Goal: Contribute content: Contribute content

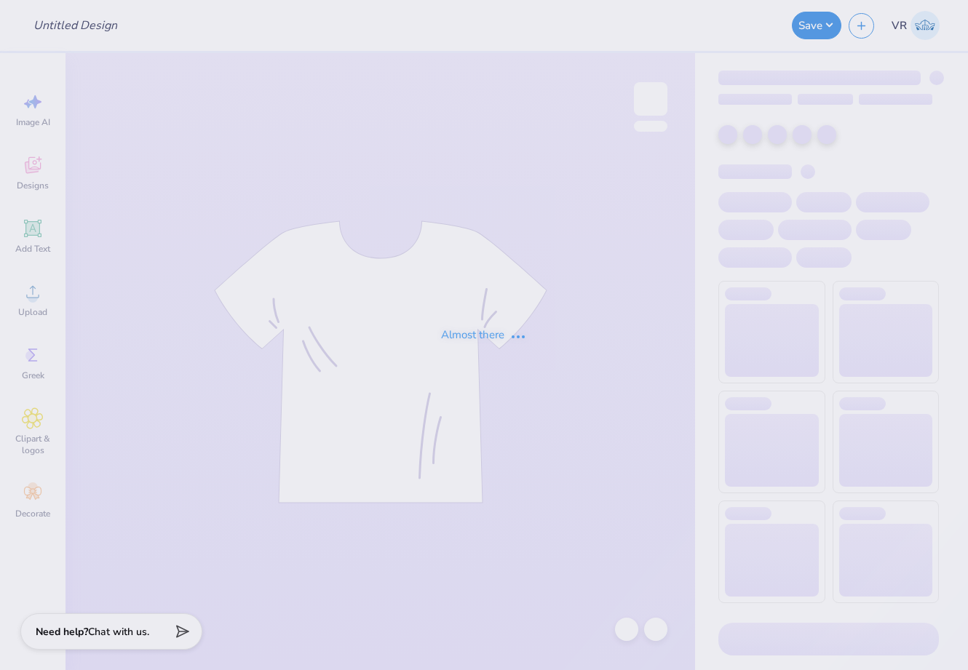
type input "Flame & Fortune : [GEOGRAPHIC_DATA]"
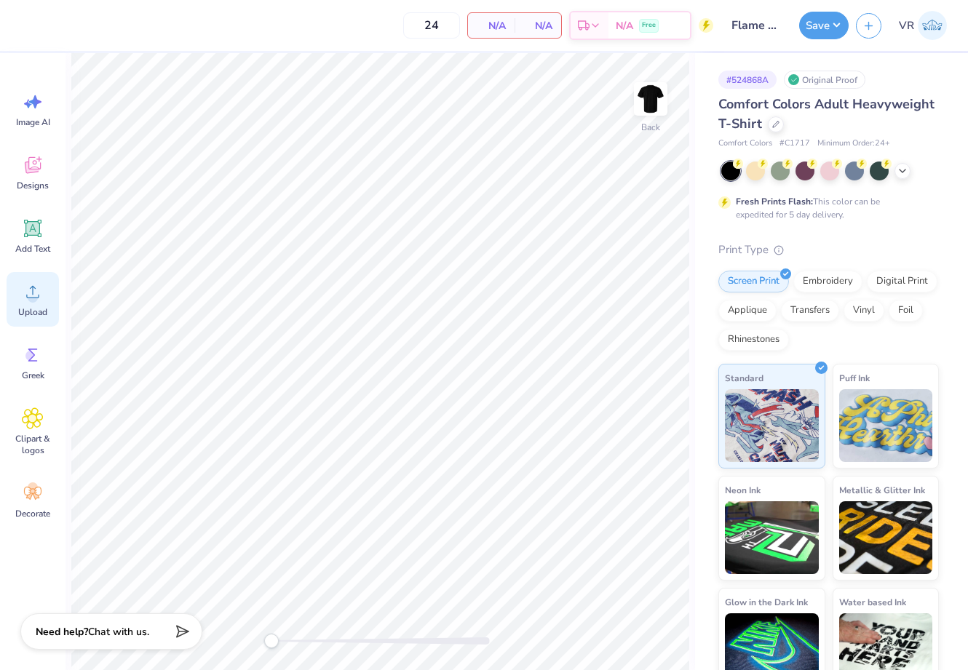
click at [38, 307] on span "Upload" at bounding box center [32, 312] width 29 height 12
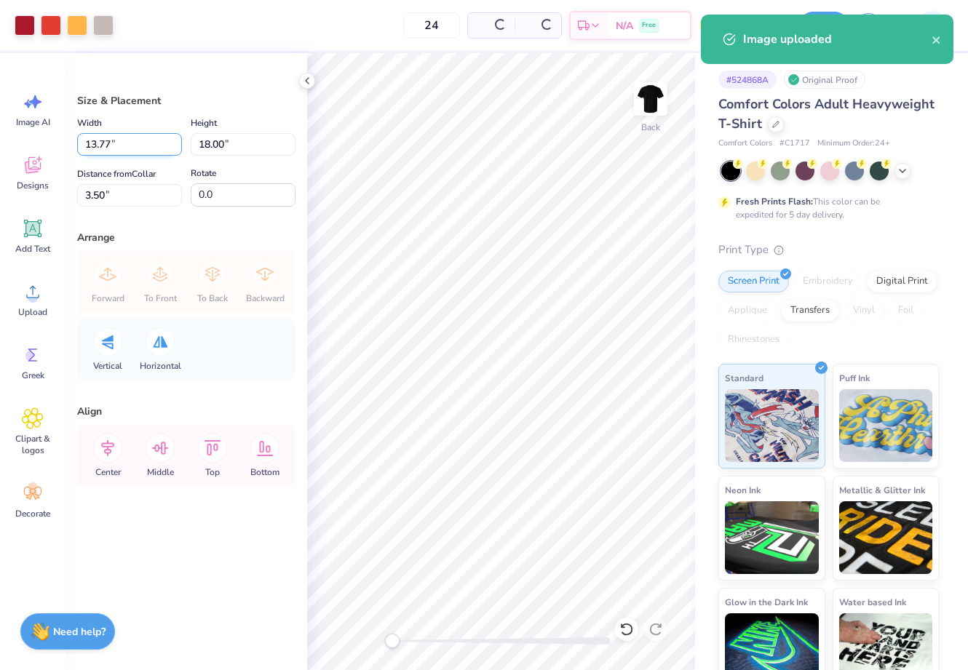
drag, startPoint x: 133, startPoint y: 143, endPoint x: 143, endPoint y: 142, distance: 9.6
click at [133, 143] on input "13.77" at bounding box center [129, 144] width 105 height 23
click at [237, 140] on input "18.00" at bounding box center [243, 144] width 105 height 23
type input "15"
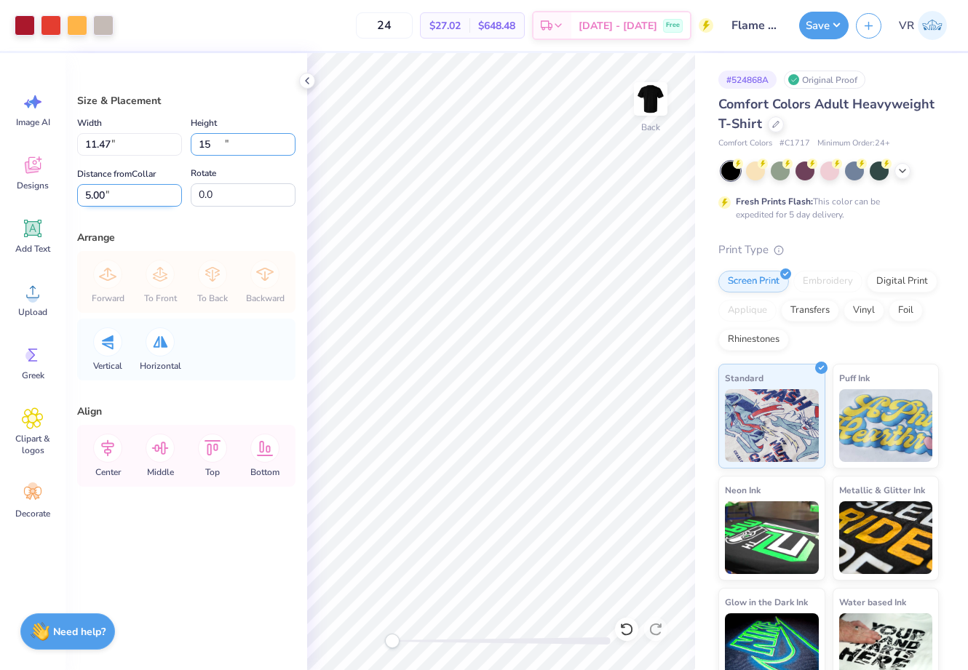
type input "11.47"
type input "15.00"
click at [135, 197] on input "5.00" at bounding box center [129, 195] width 105 height 23
type input "3"
click at [307, 82] on polyline at bounding box center [307, 81] width 3 height 6
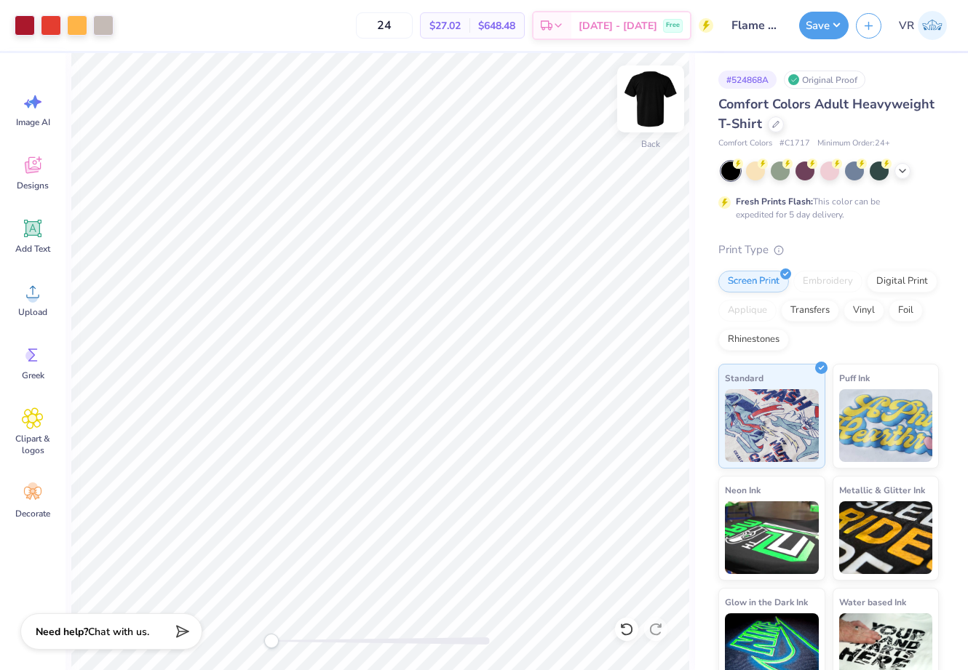
click at [649, 97] on img at bounding box center [651, 99] width 58 height 58
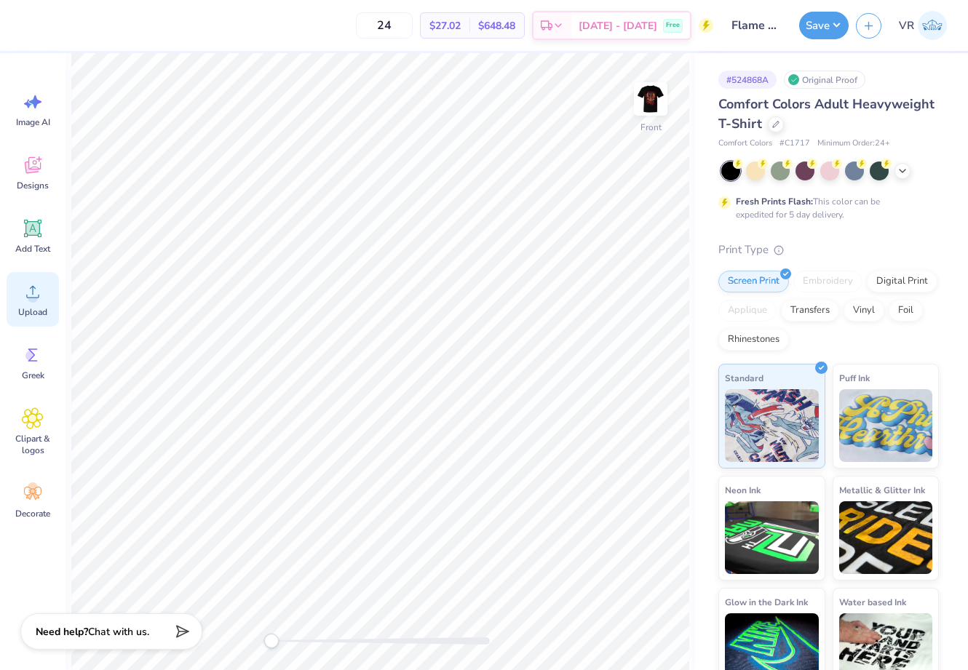
click at [39, 288] on icon at bounding box center [33, 292] width 22 height 22
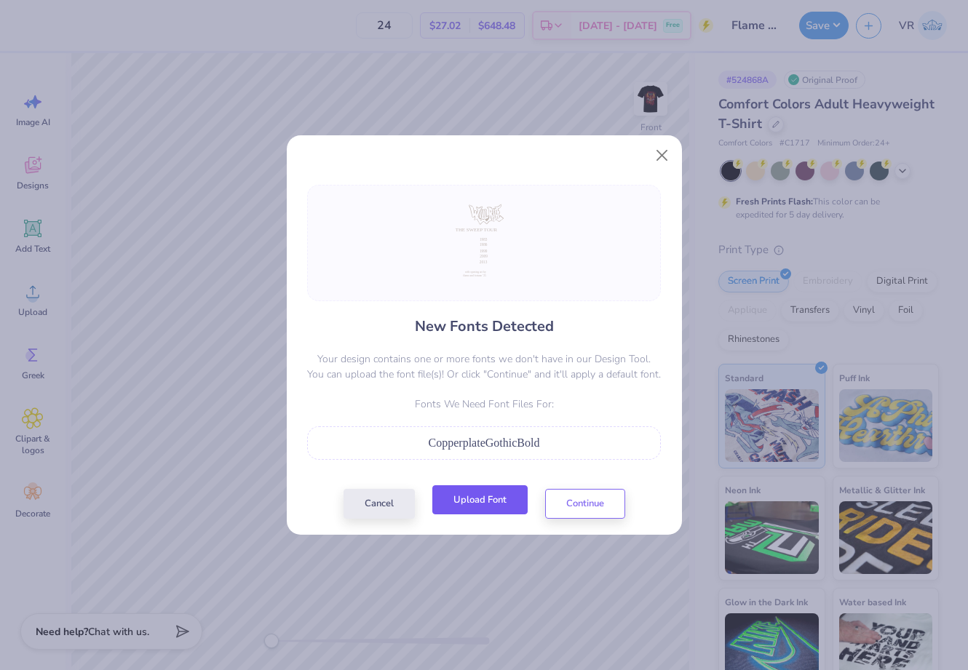
click at [480, 496] on button "Upload Font" at bounding box center [479, 501] width 95 height 30
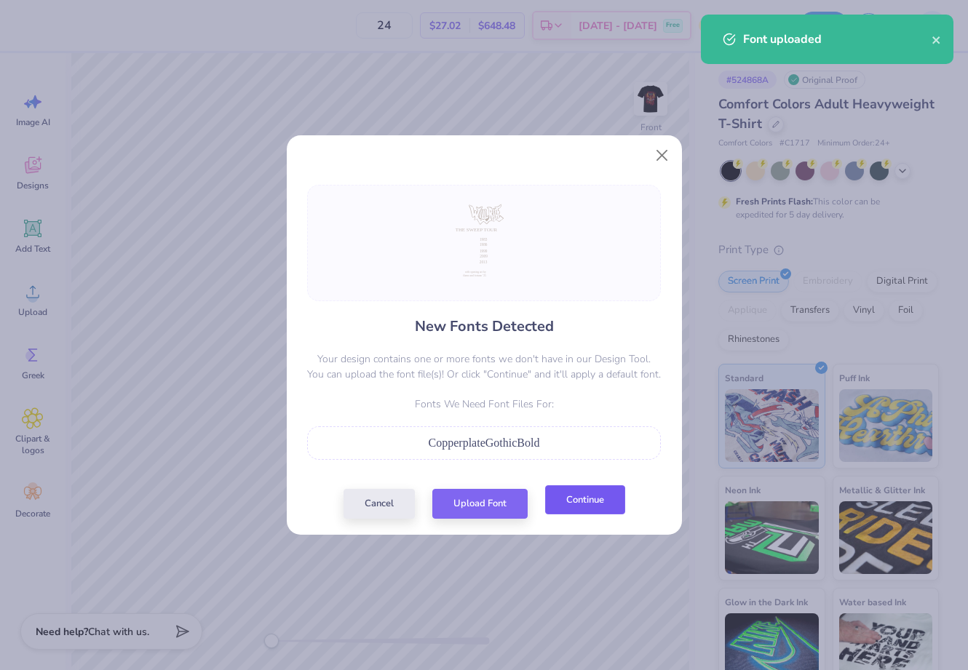
click at [576, 499] on button "Continue" at bounding box center [585, 501] width 80 height 30
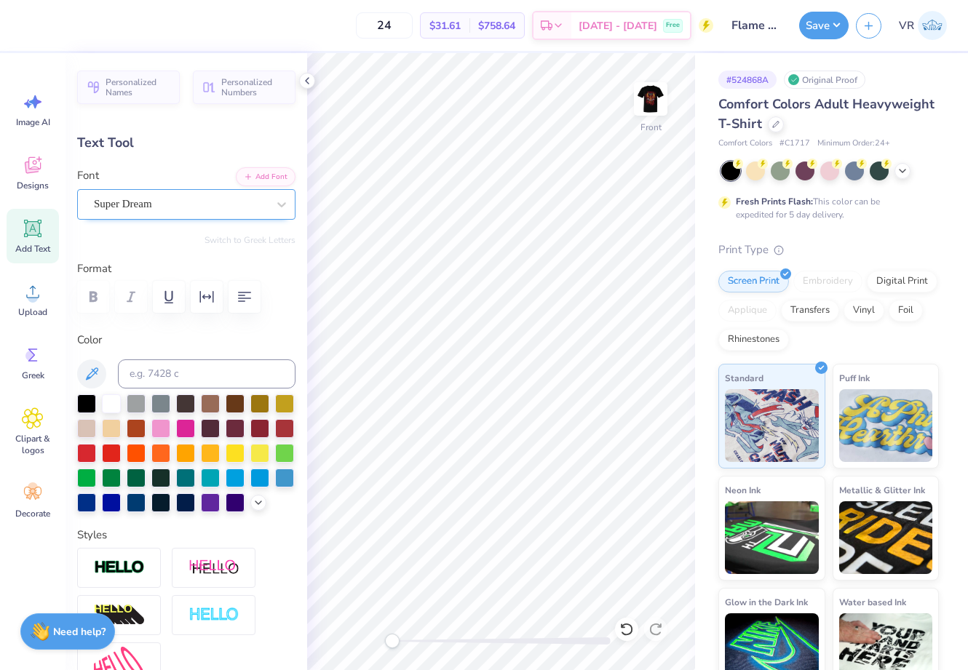
click at [160, 200] on div "Super Dream" at bounding box center [180, 204] width 176 height 23
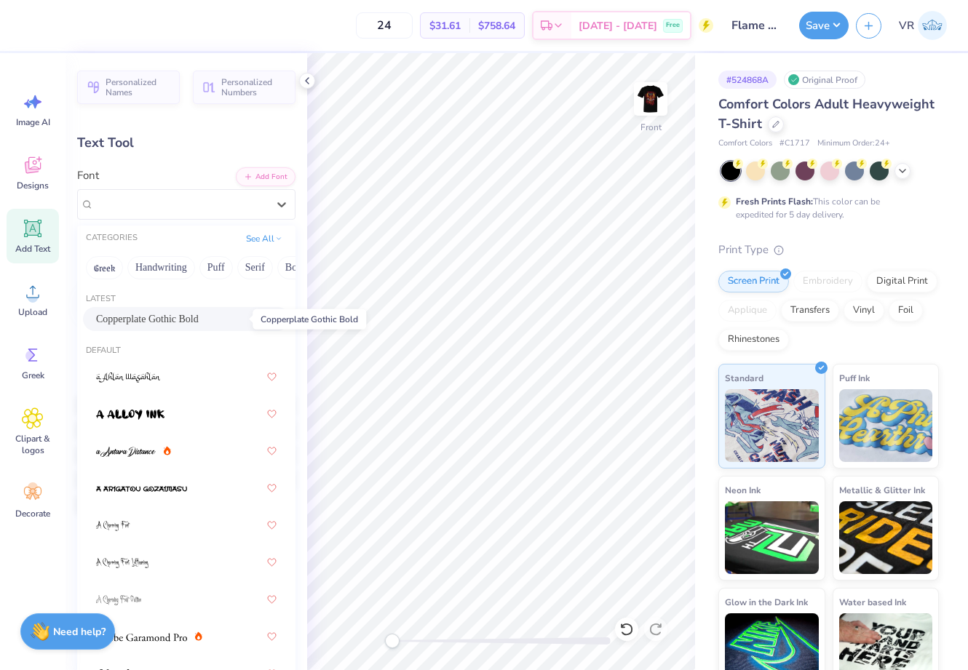
click at [197, 320] on span "Copperplate Gothic Bold" at bounding box center [147, 319] width 103 height 15
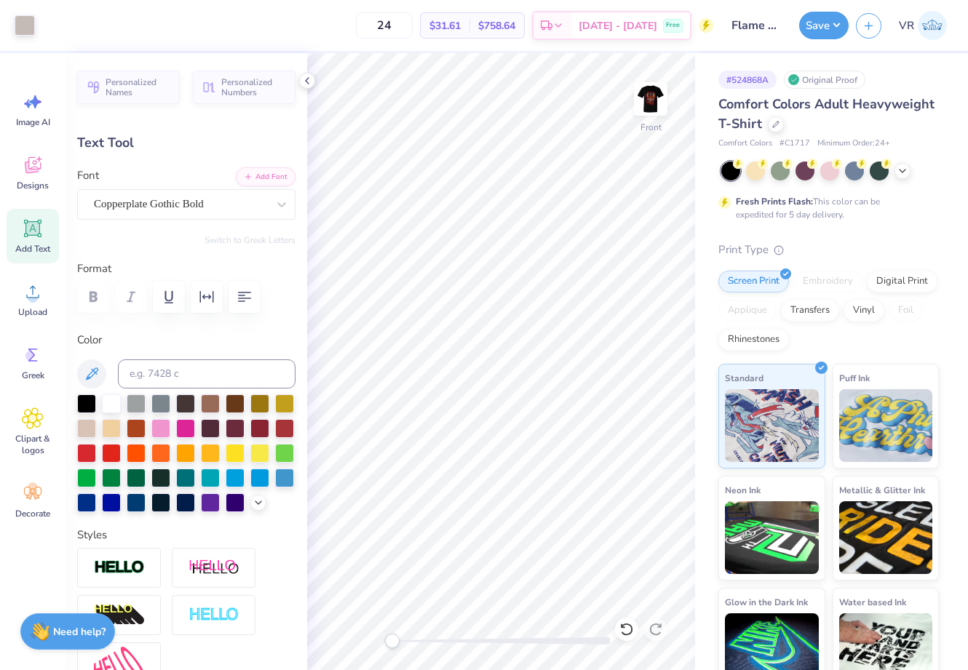
type input "2.99"
type input "0.85"
click at [182, 207] on div "Super Dream" at bounding box center [180, 204] width 176 height 23
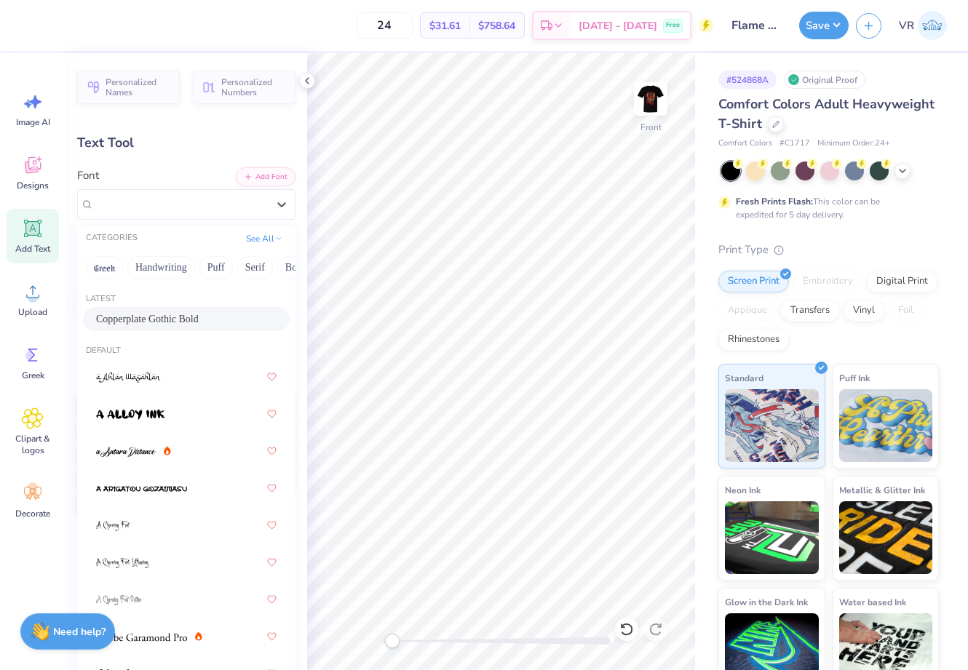
click at [156, 324] on span "Copperplate Gothic Bold" at bounding box center [147, 319] width 103 height 15
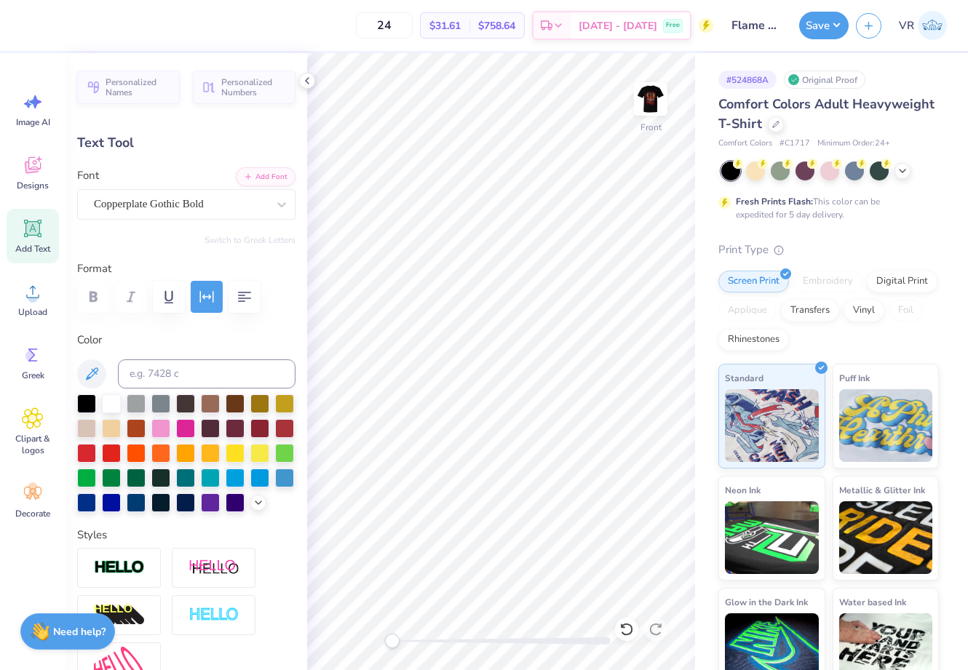
type input "14.54"
click at [170, 205] on div "Super Dream" at bounding box center [180, 204] width 176 height 23
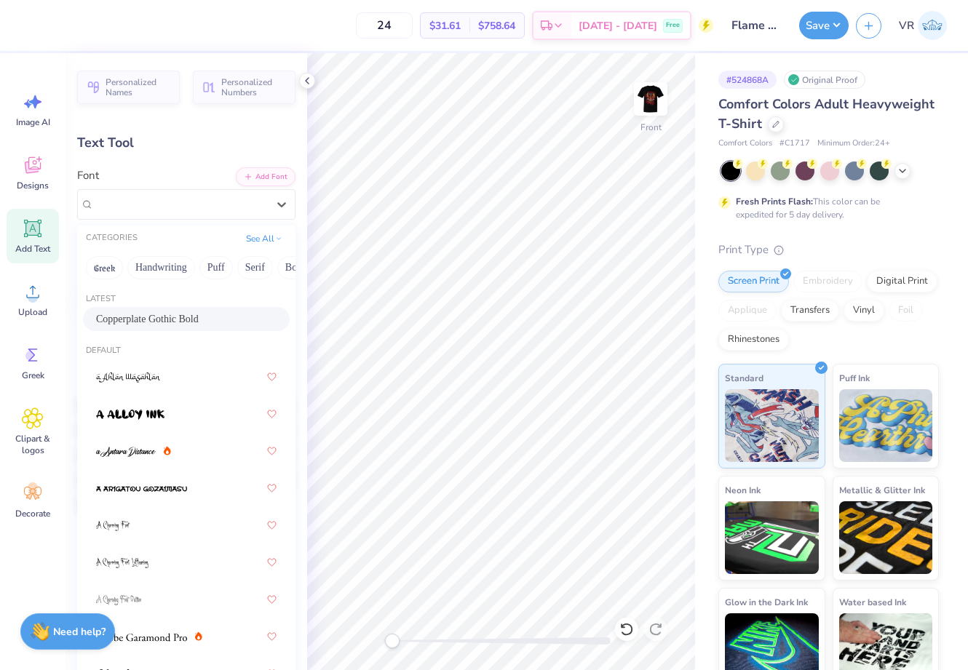
click at [175, 315] on span "Copperplate Gothic Bold" at bounding box center [147, 319] width 103 height 15
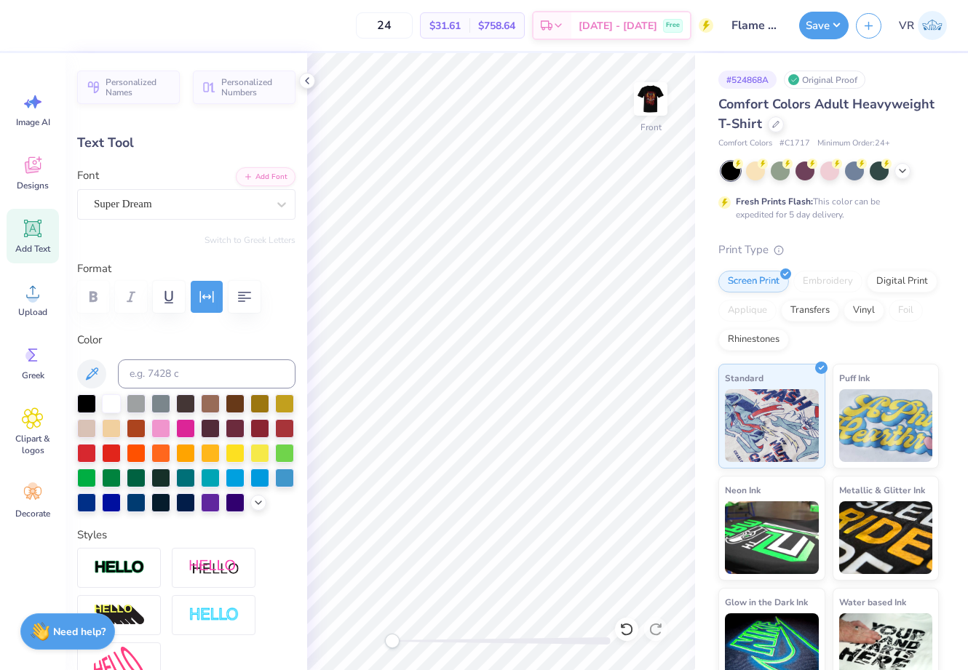
type input "2.94"
type input "16.47"
click at [165, 202] on div "Super Dream" at bounding box center [180, 204] width 176 height 23
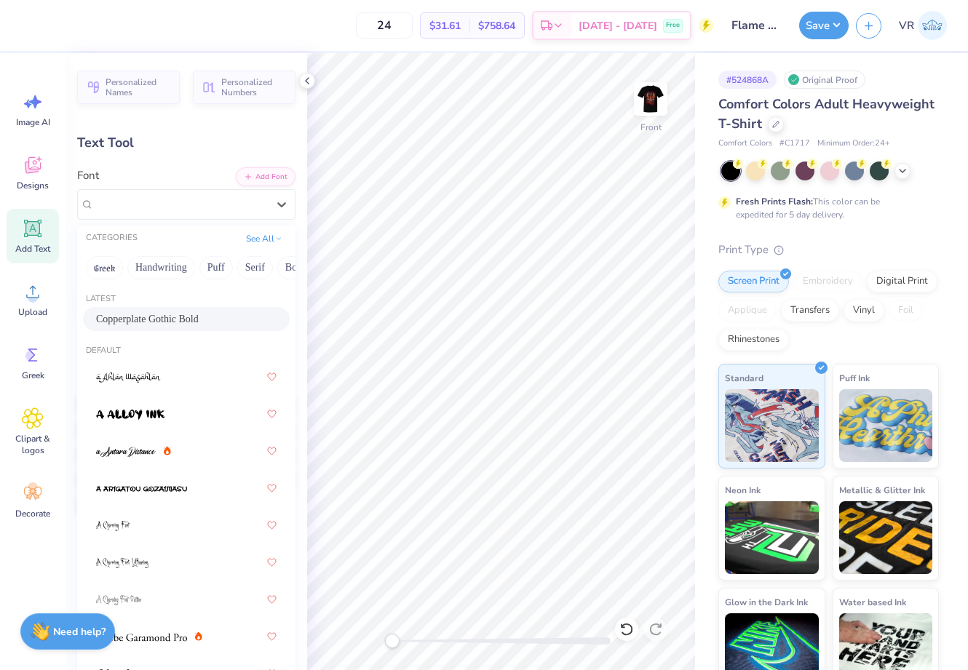
click at [175, 318] on span "Copperplate Gothic Bold" at bounding box center [147, 319] width 103 height 15
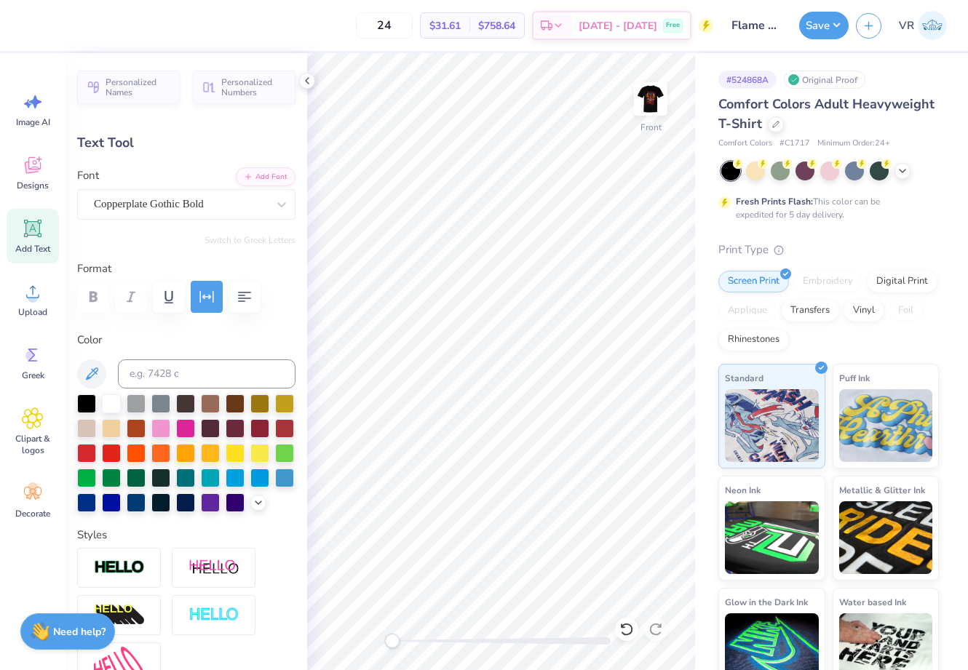
type input "2.75"
type input "18.14"
click at [199, 205] on div "Super Dream" at bounding box center [180, 204] width 176 height 23
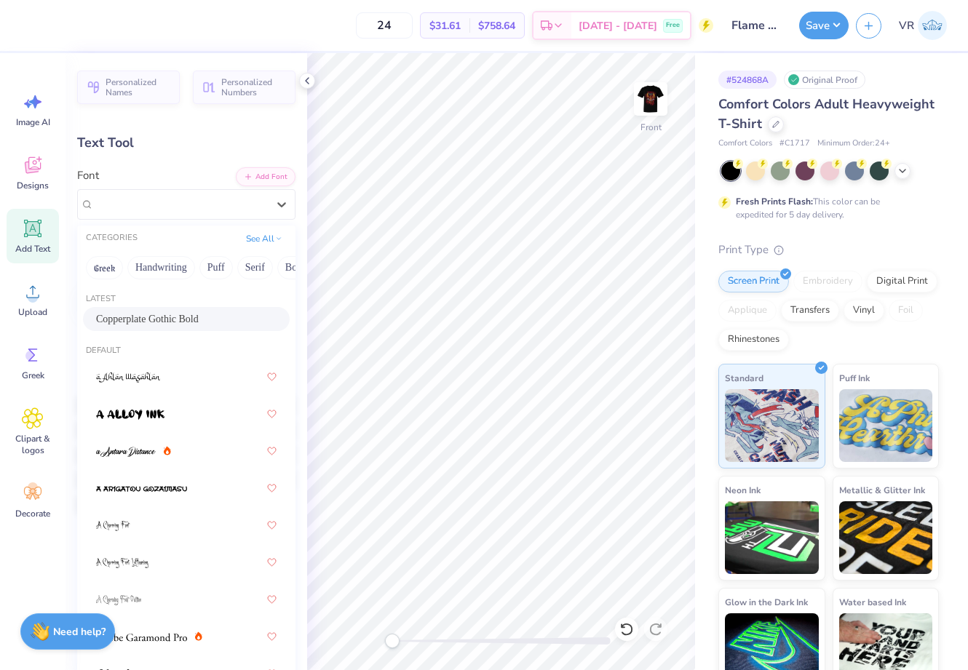
click at [183, 326] on span "Copperplate Gothic Bold" at bounding box center [147, 319] width 103 height 15
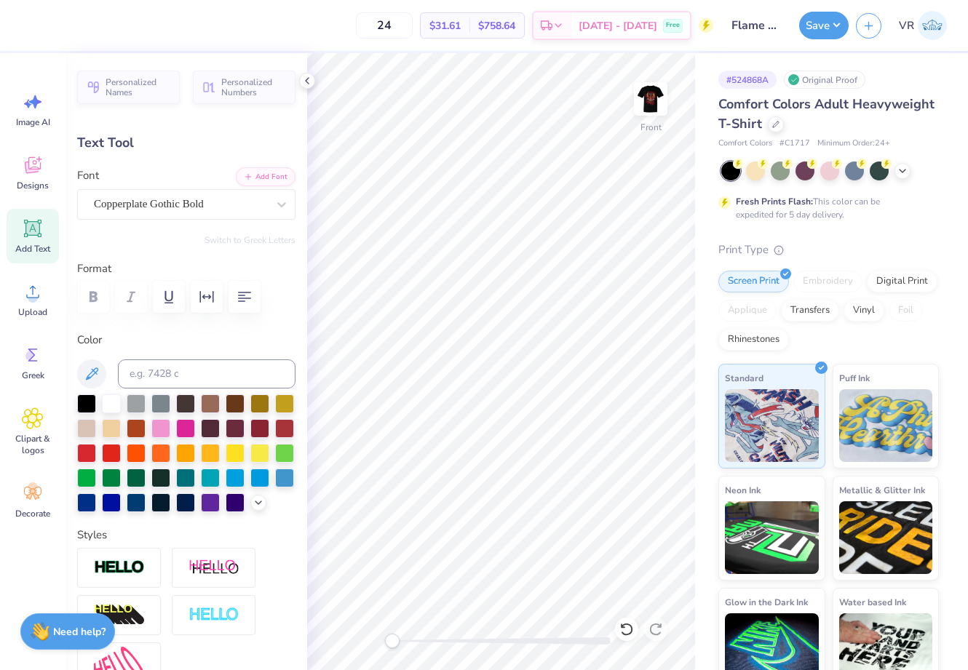
type input "3.07"
type input "19.80"
click at [213, 200] on div "Super Dream" at bounding box center [180, 204] width 176 height 23
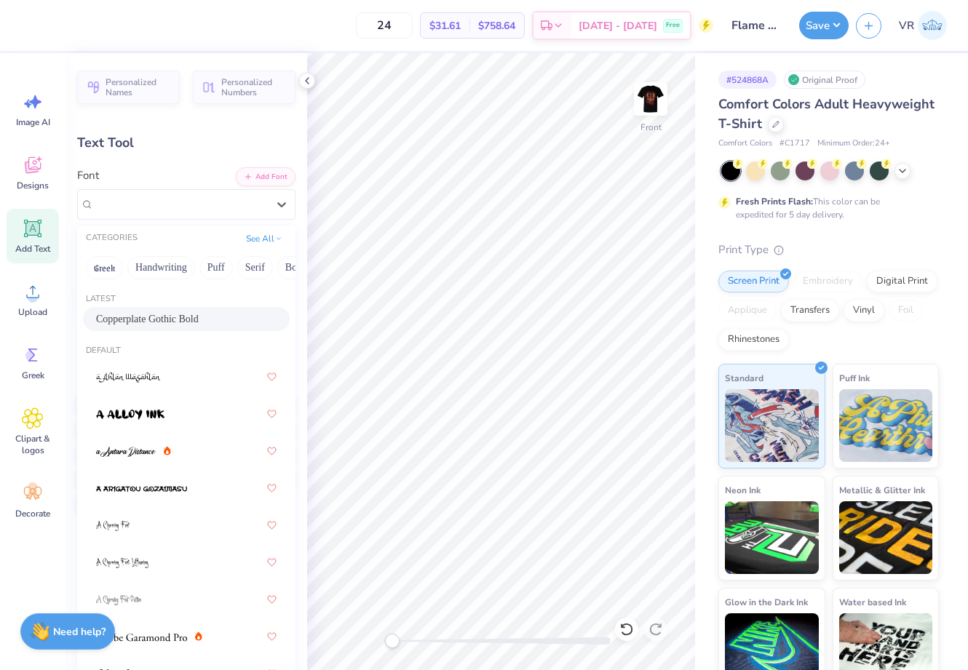
click at [186, 322] on span "Copperplate Gothic Bold" at bounding box center [147, 319] width 103 height 15
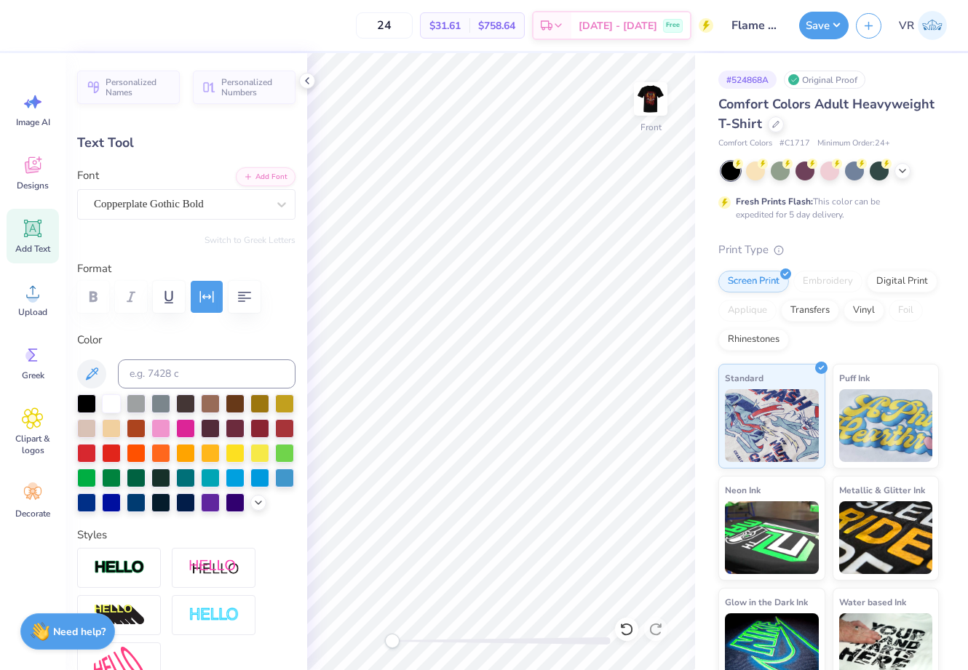
type input "7.21"
type input "0.75"
type input "22.89"
click at [175, 202] on div "Super Dream" at bounding box center [180, 204] width 176 height 23
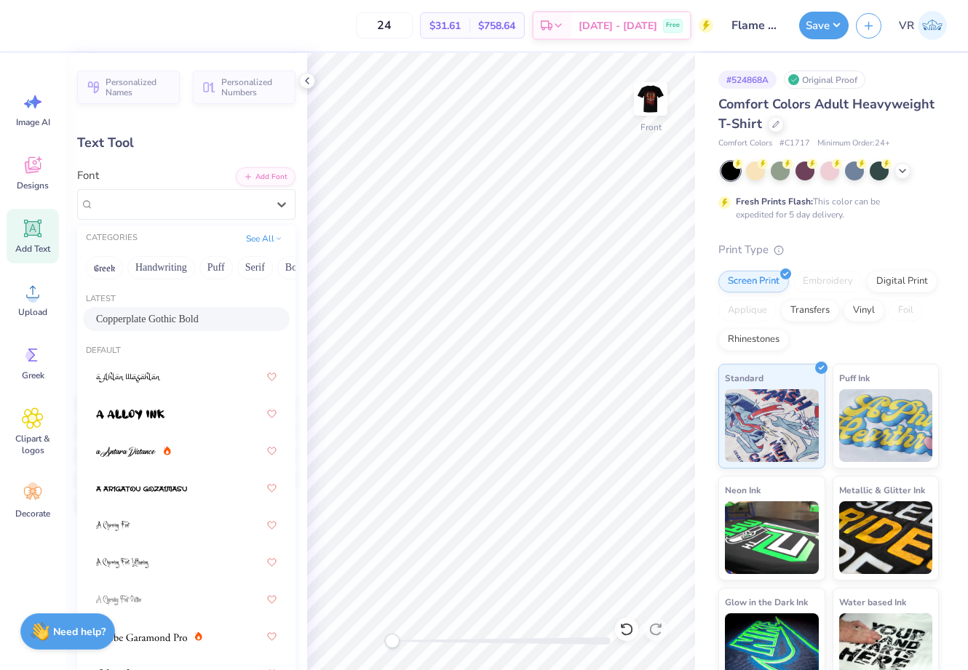
click at [173, 310] on div "Copperplate Gothic Bold" at bounding box center [186, 319] width 207 height 24
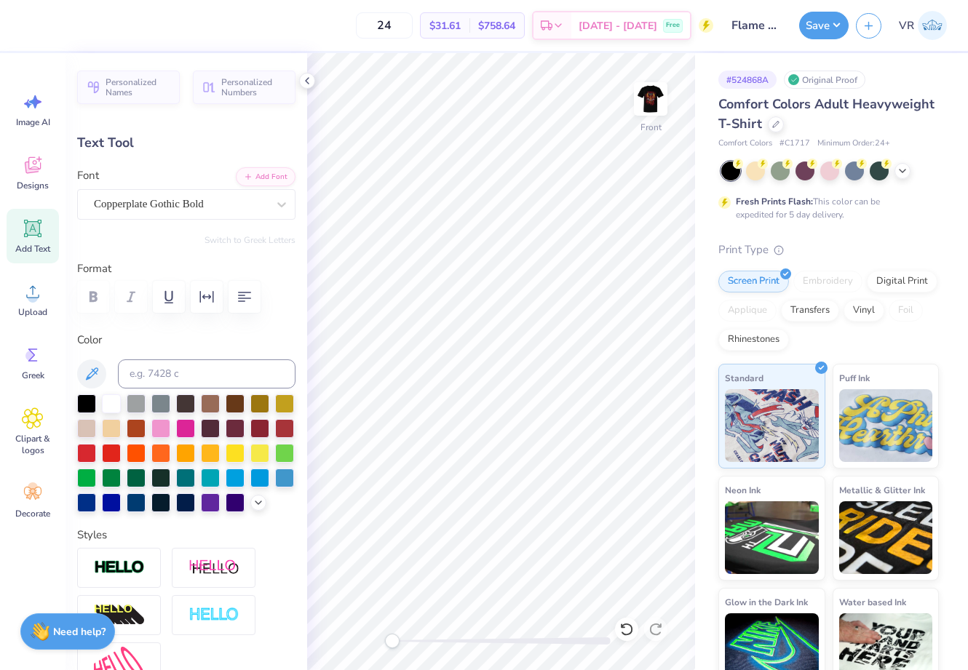
type input "8.06"
type input "0.61"
type input "24.02"
click at [186, 198] on div "Super Dream" at bounding box center [180, 204] width 176 height 23
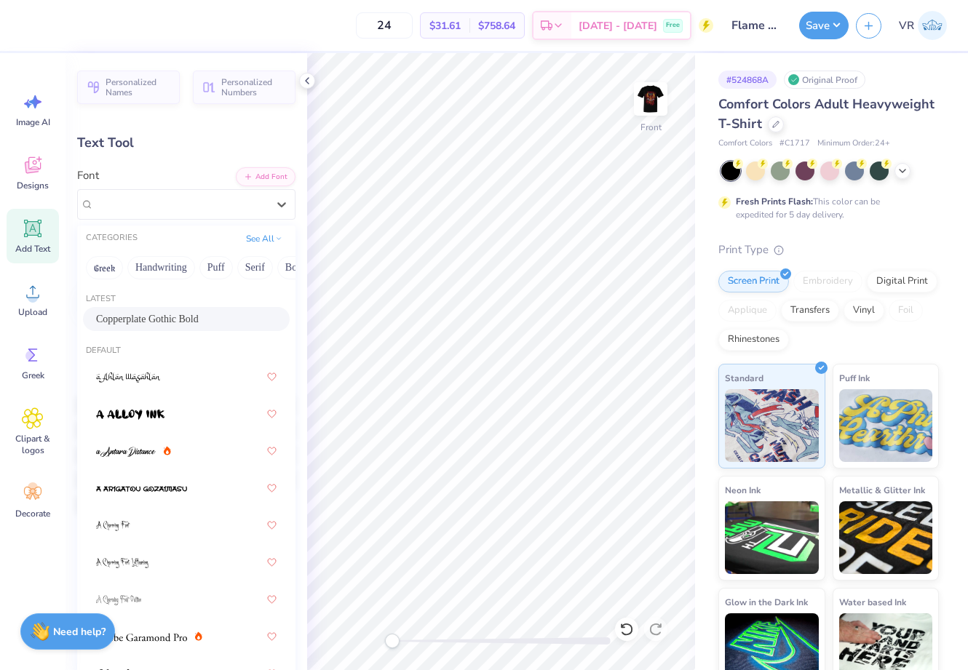
click at [183, 314] on span "Copperplate Gothic Bold" at bounding box center [147, 319] width 103 height 15
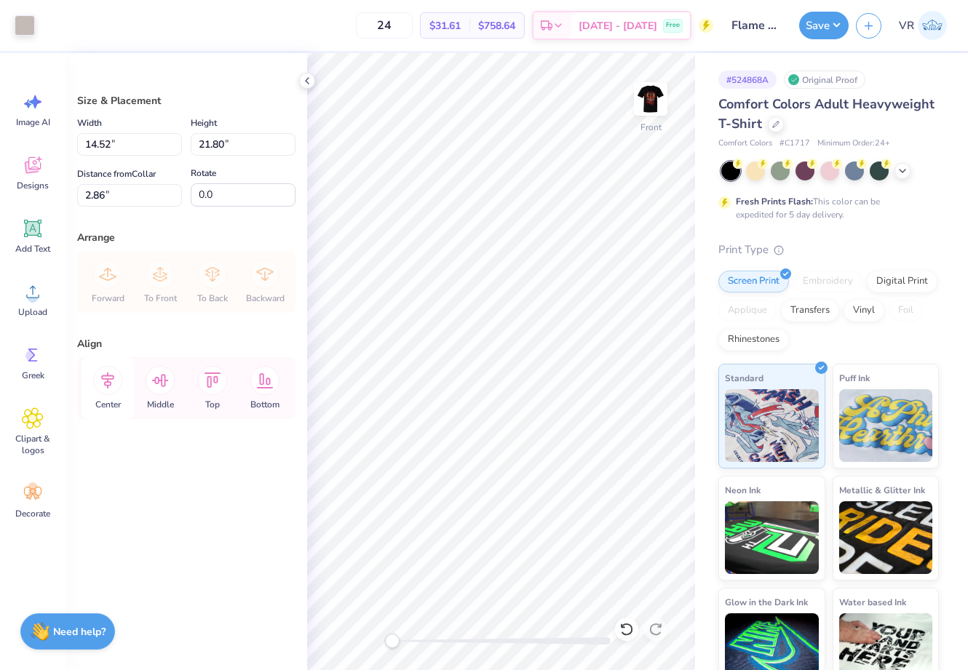
click at [110, 390] on icon at bounding box center [107, 380] width 29 height 29
click at [109, 381] on icon at bounding box center [107, 380] width 29 height 29
click at [106, 380] on icon at bounding box center [107, 380] width 29 height 29
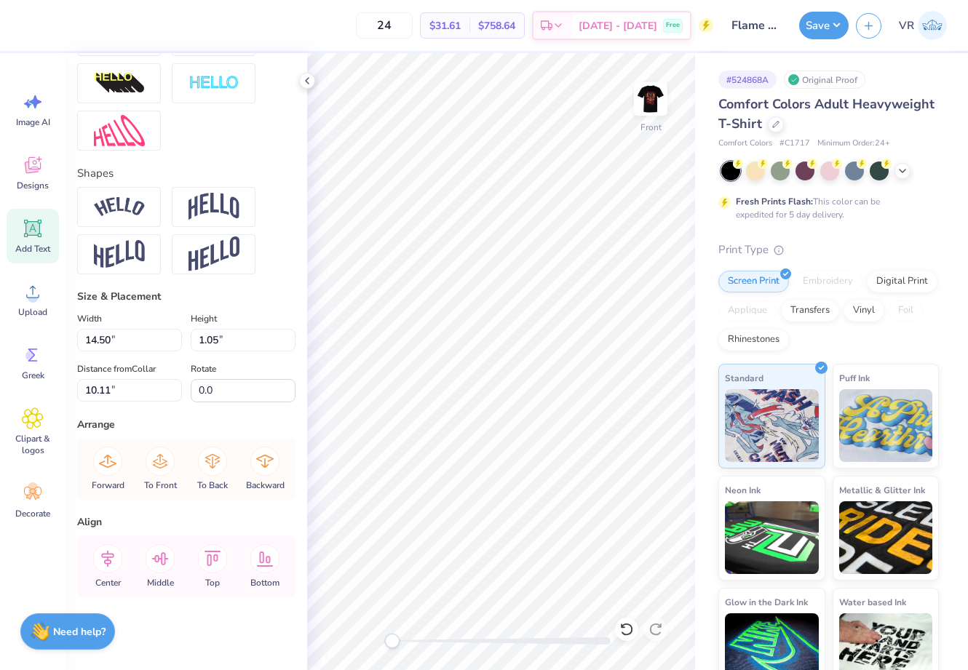
scroll to position [557, 0]
click at [111, 542] on div "Center" at bounding box center [108, 567] width 52 height 62
click at [110, 550] on icon at bounding box center [107, 558] width 29 height 29
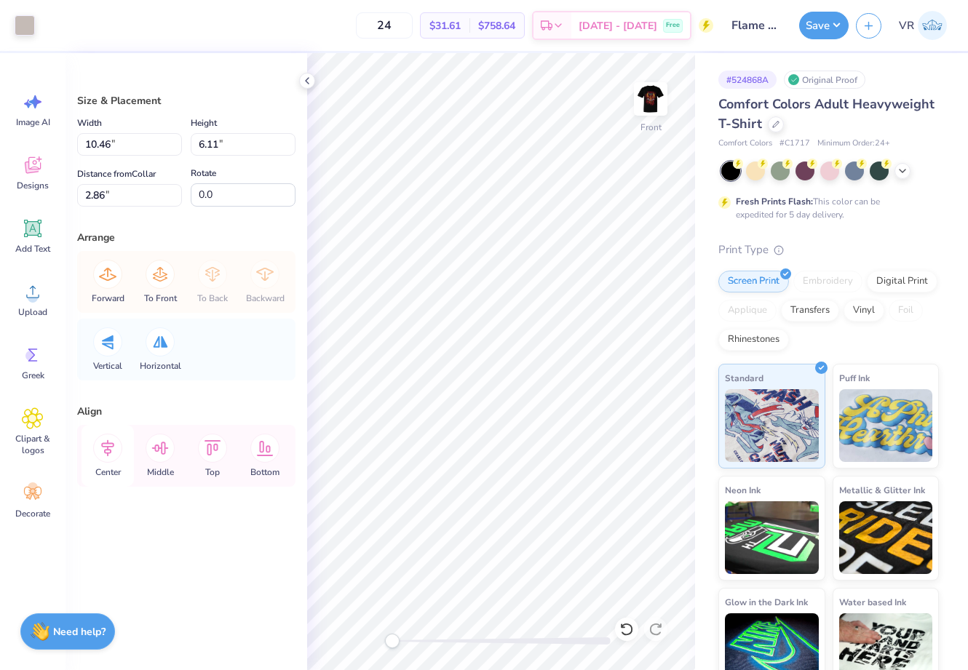
click at [99, 453] on icon at bounding box center [107, 448] width 29 height 29
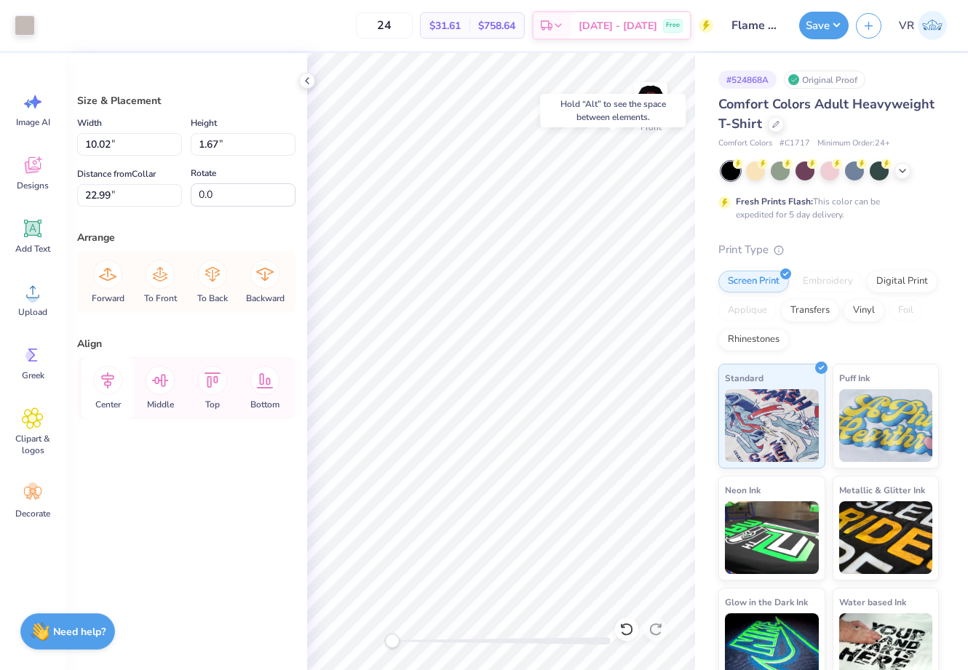
click at [102, 387] on icon at bounding box center [107, 380] width 29 height 29
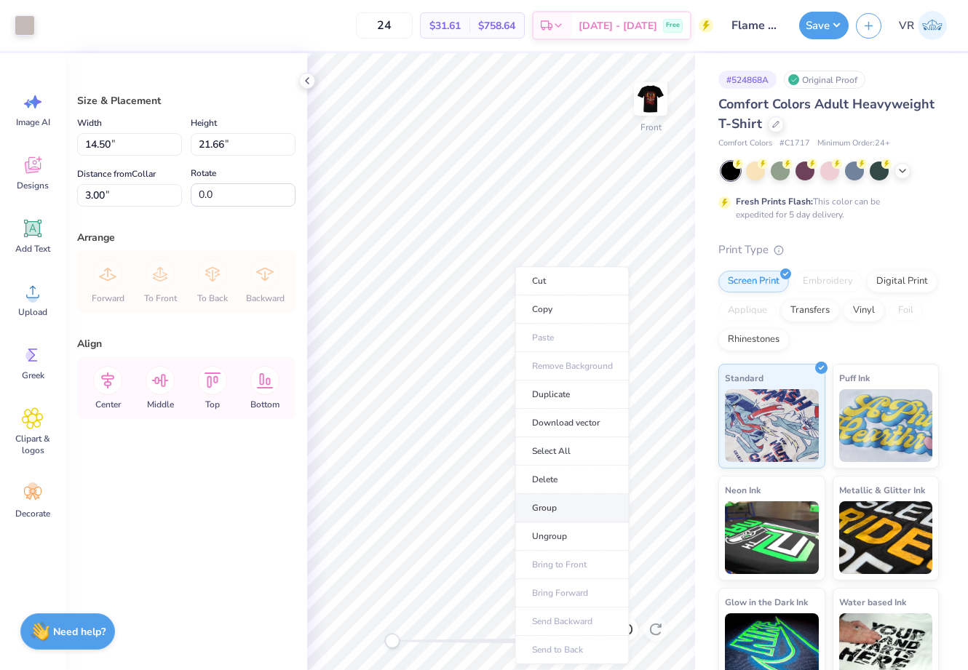
click at [560, 504] on li "Group" at bounding box center [572, 508] width 114 height 28
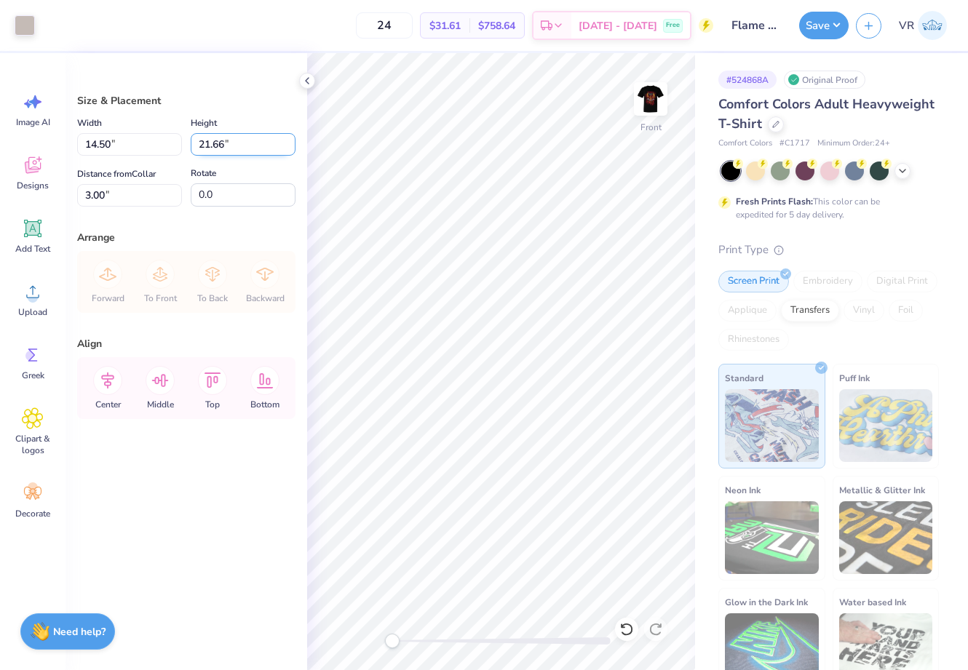
click at [252, 154] on input "21.66" at bounding box center [243, 144] width 105 height 23
type input "15"
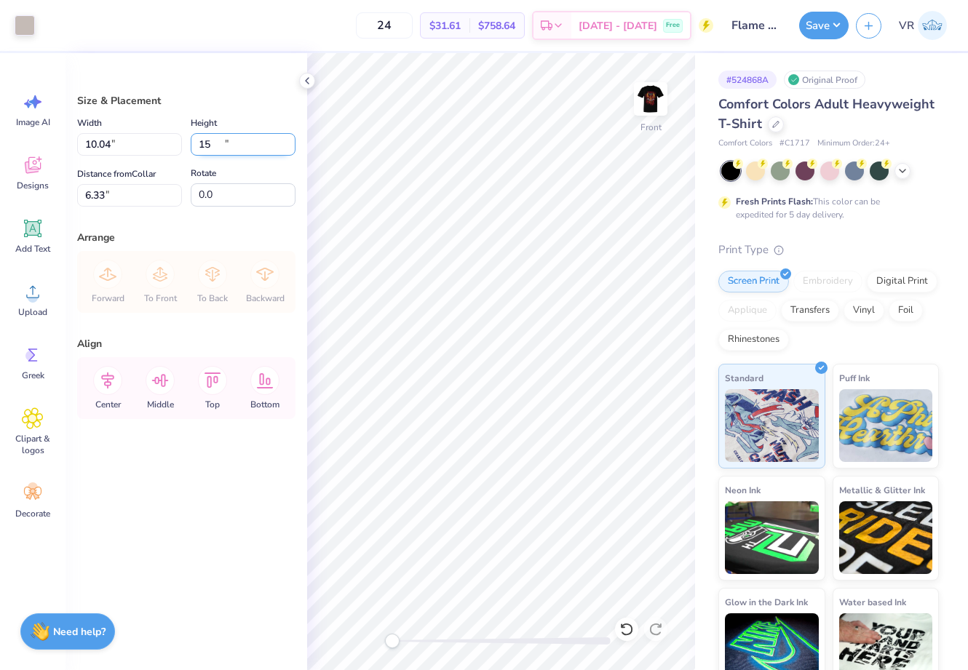
type input "10.04"
type input "15.00"
click at [122, 183] on div "Distance from Collar 6.33 6.33 "" at bounding box center [129, 185] width 105 height 41
click at [124, 191] on input "6.33" at bounding box center [129, 195] width 105 height 23
type input "3"
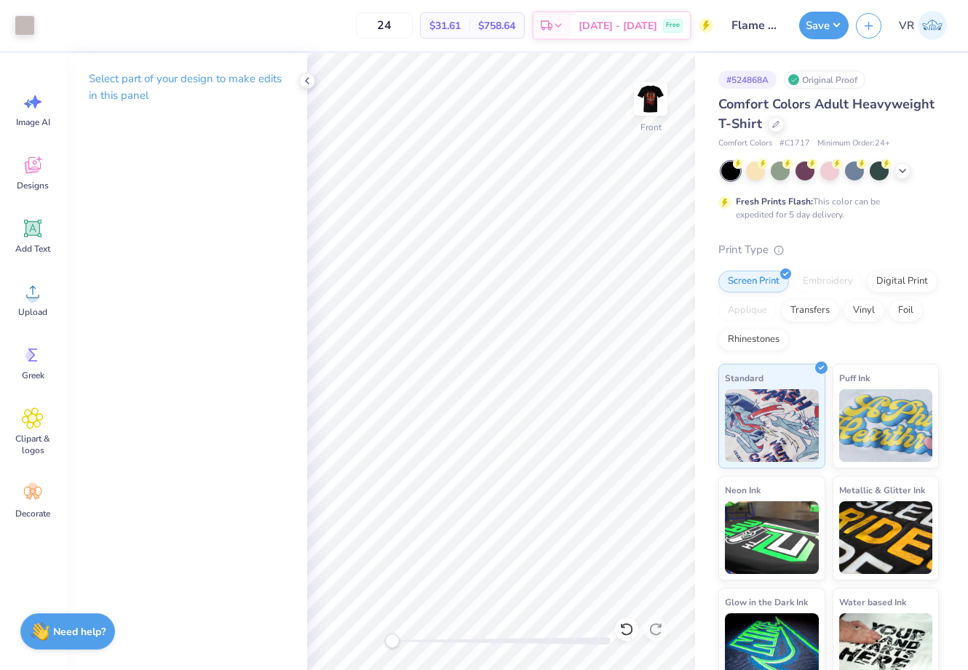
click at [346, 630] on div "Front" at bounding box center [501, 361] width 388 height 617
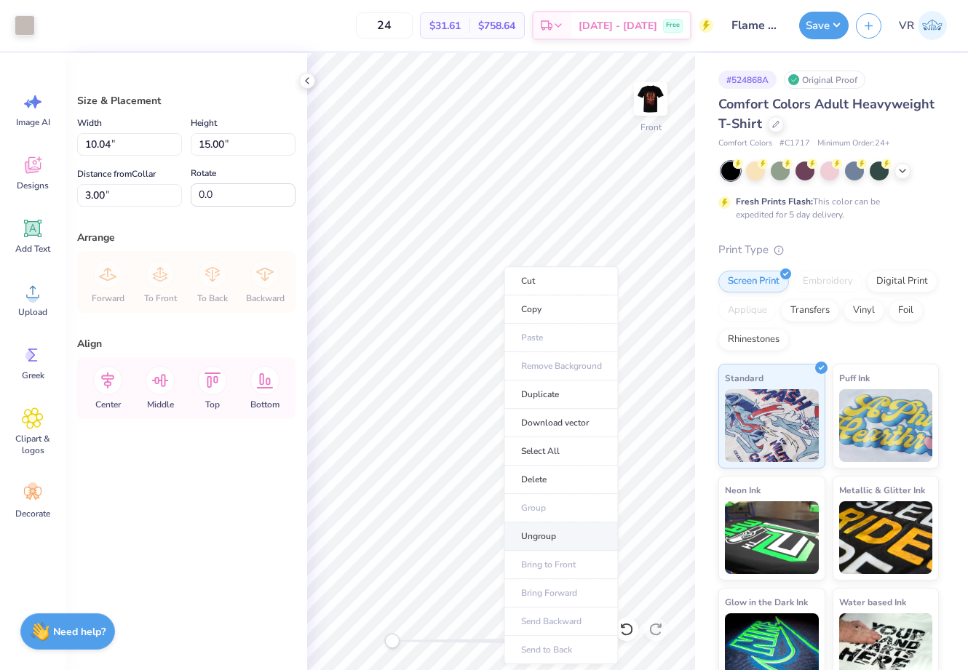
click at [539, 539] on li "Ungroup" at bounding box center [561, 537] width 114 height 28
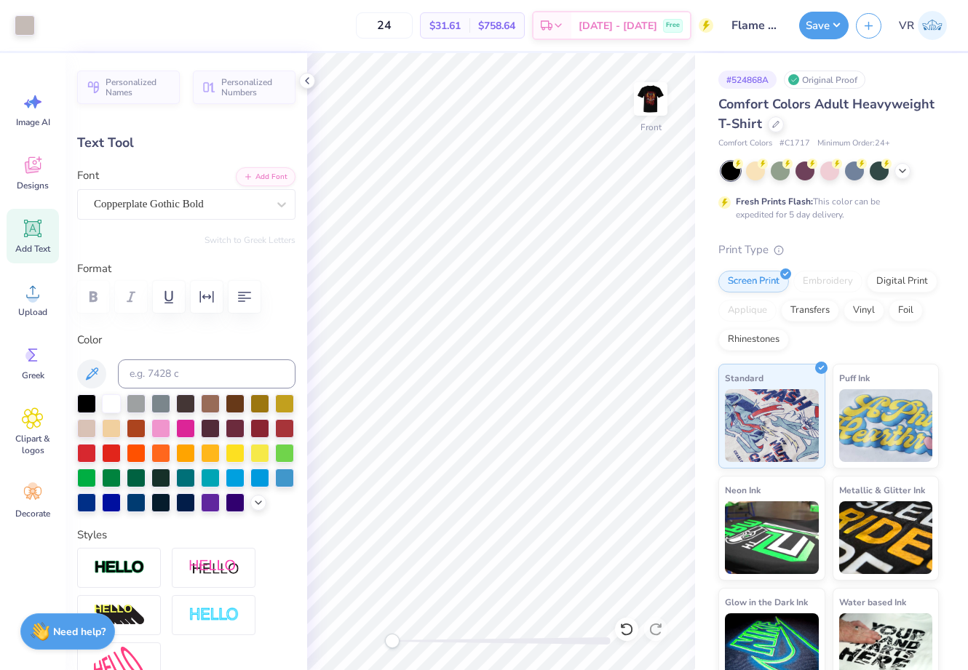
click at [435, 635] on div at bounding box center [501, 641] width 218 height 15
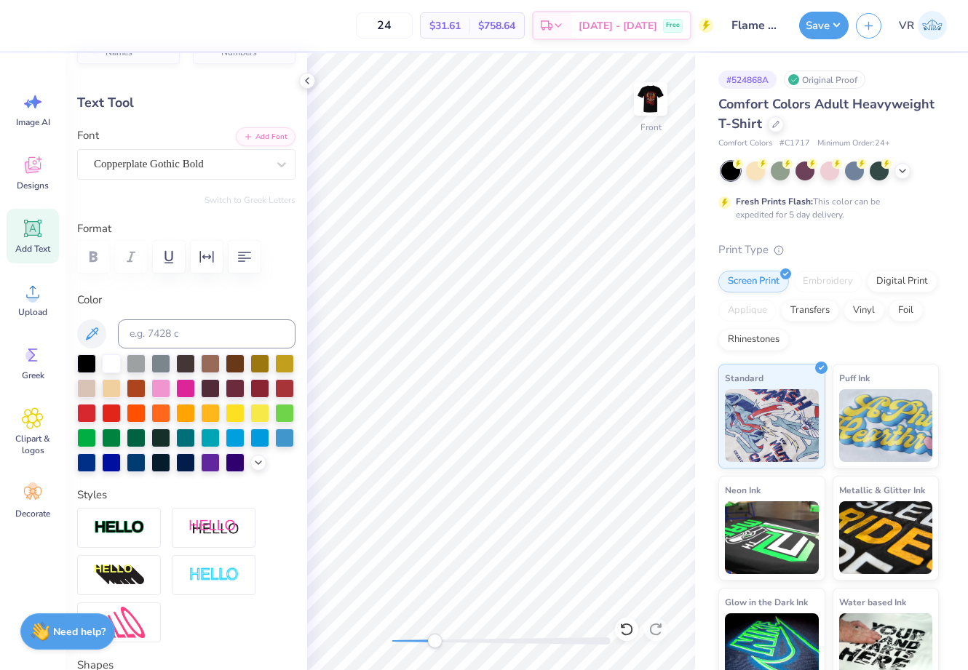
scroll to position [30, 0]
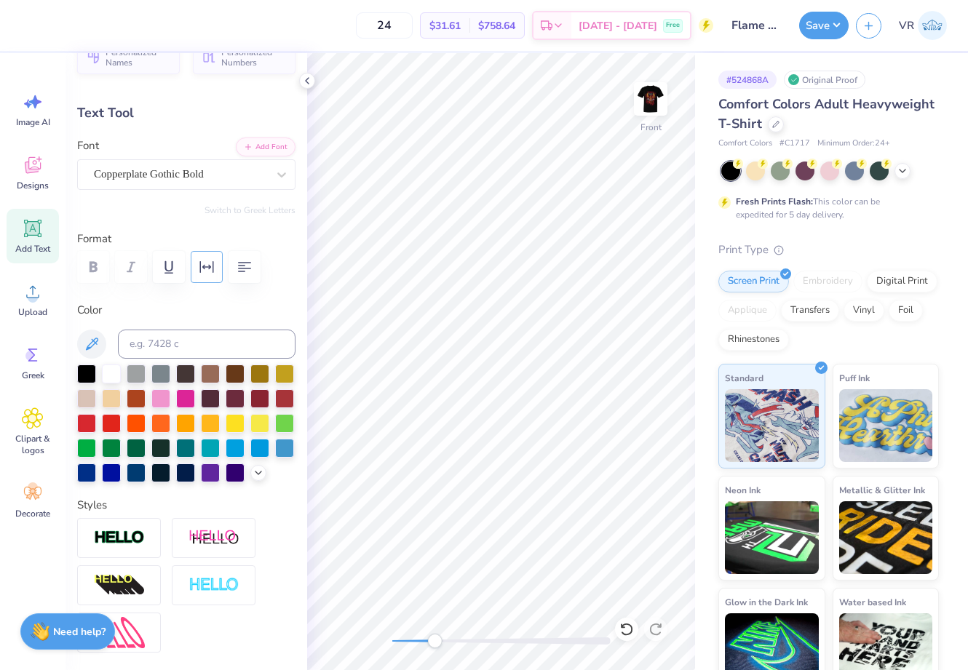
click at [202, 268] on icon "button" at bounding box center [206, 266] width 17 height 17
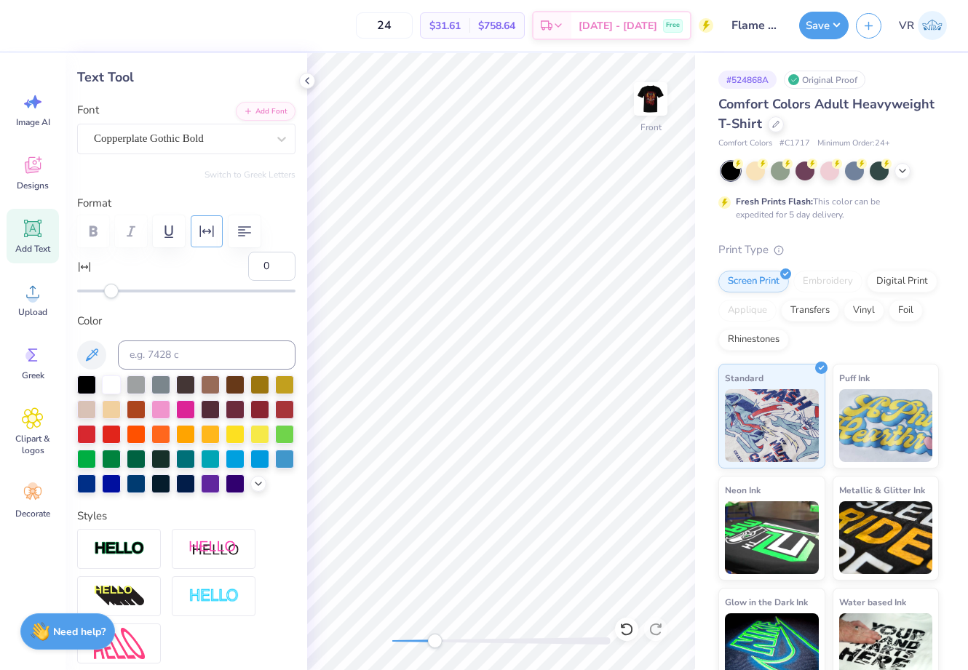
scroll to position [109, 0]
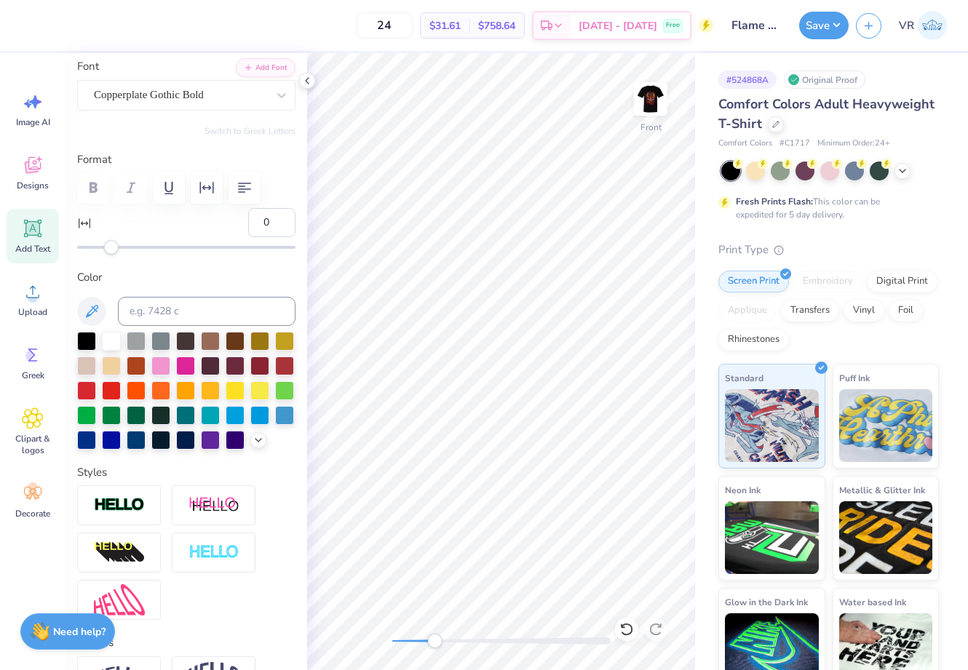
drag, startPoint x: 262, startPoint y: 223, endPoint x: 222, endPoint y: 217, distance: 40.5
click at [222, 217] on div "0" at bounding box center [186, 231] width 218 height 47
type input "2"
drag, startPoint x: 256, startPoint y: 219, endPoint x: 226, endPoint y: 215, distance: 30.2
click at [226, 215] on div "2" at bounding box center [186, 231] width 218 height 47
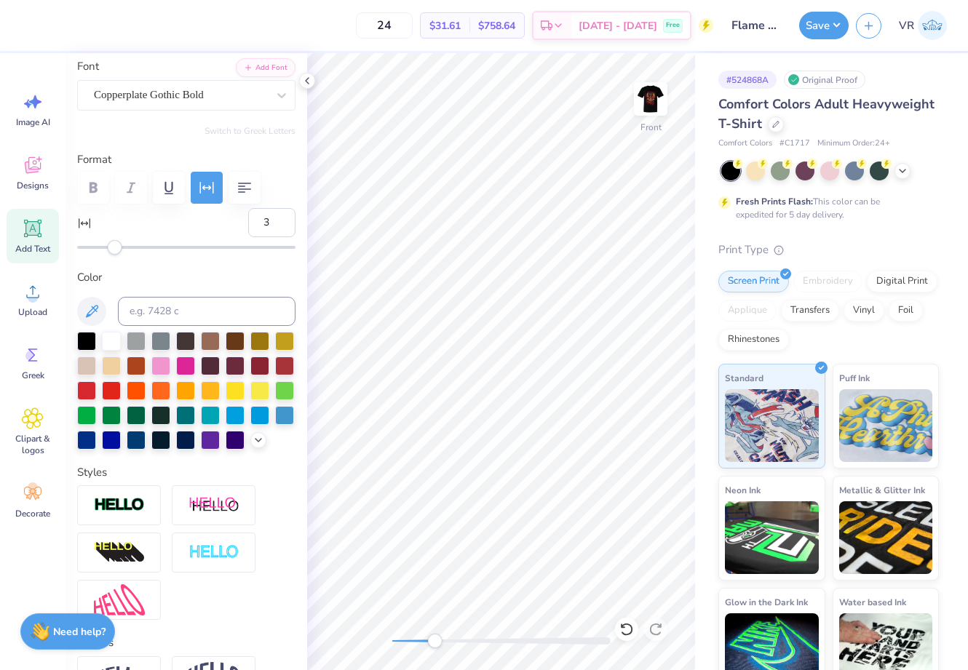
type input "4"
type input "2.31"
type input "13.37"
type input "2.34"
type input "0.55"
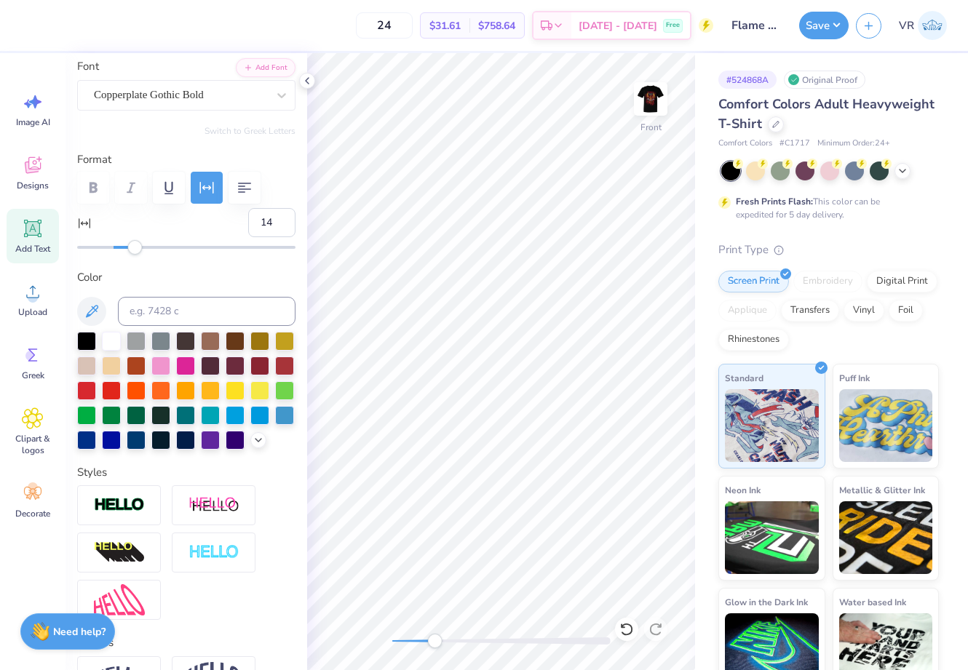
type input "12.40"
type input "14"
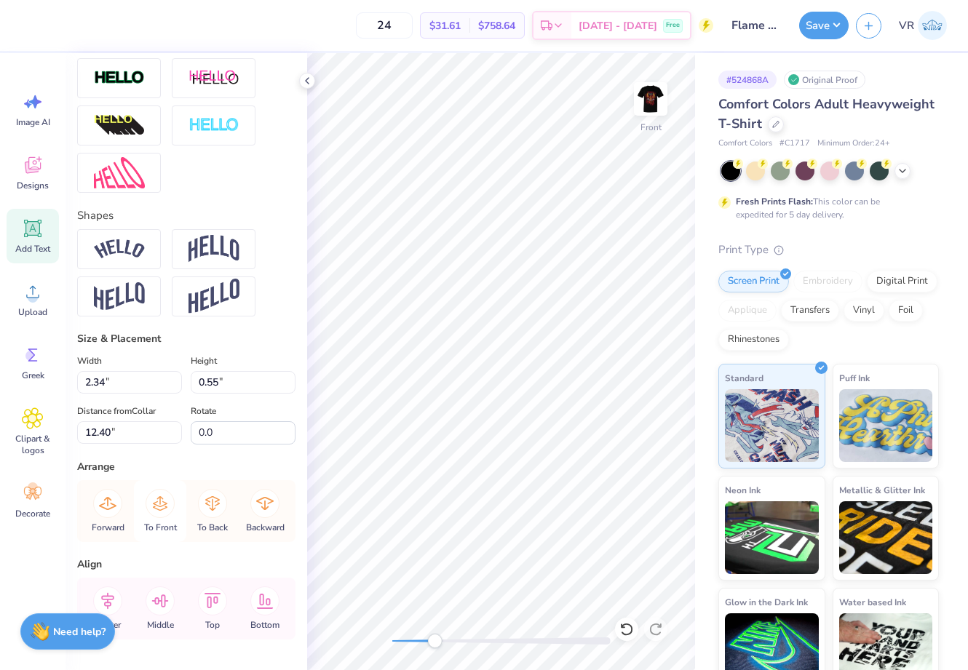
scroll to position [564, 0]
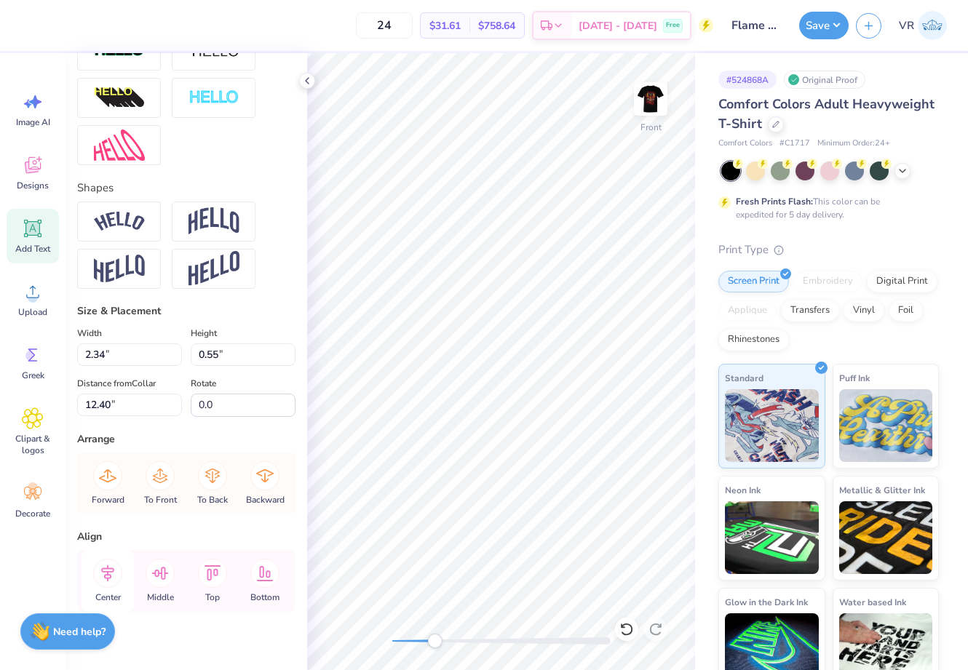
click at [109, 588] on icon at bounding box center [107, 573] width 29 height 29
type input "12.20"
type input "2.31"
type input "0.57"
type input "13.47"
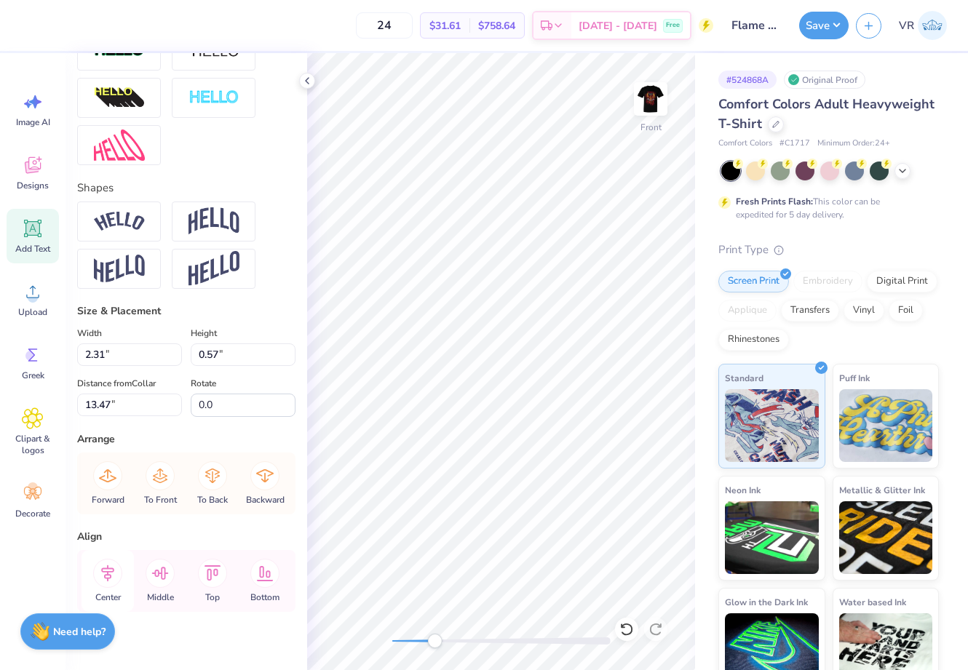
type input "4"
type input "2.41"
type input "14.70"
type input "14"
type input "2.35"
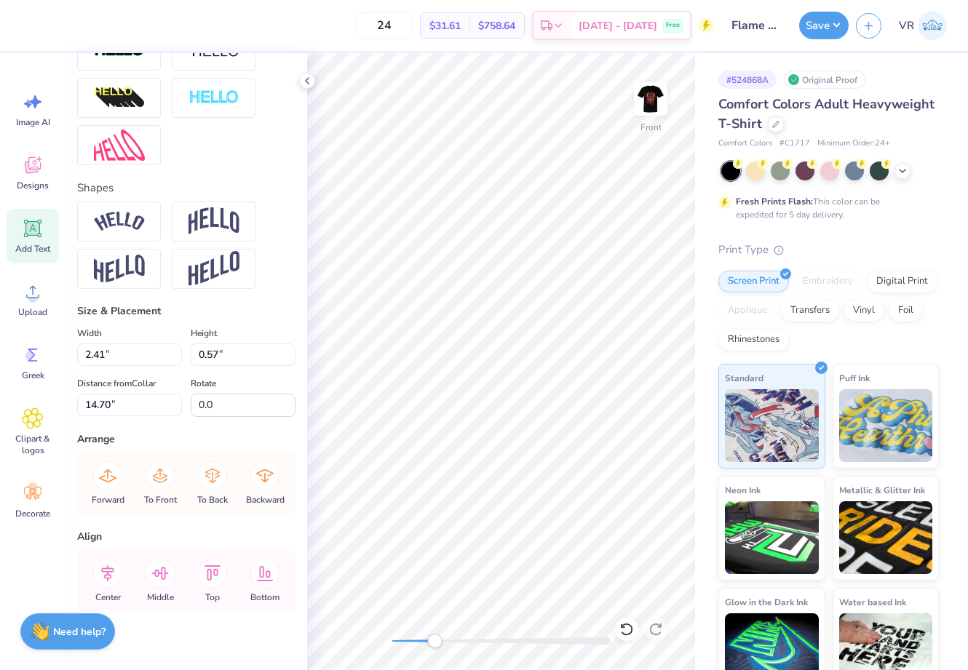
type input "0.55"
type input "11.06"
type input "2.31"
type input "0.57"
type input "13.47"
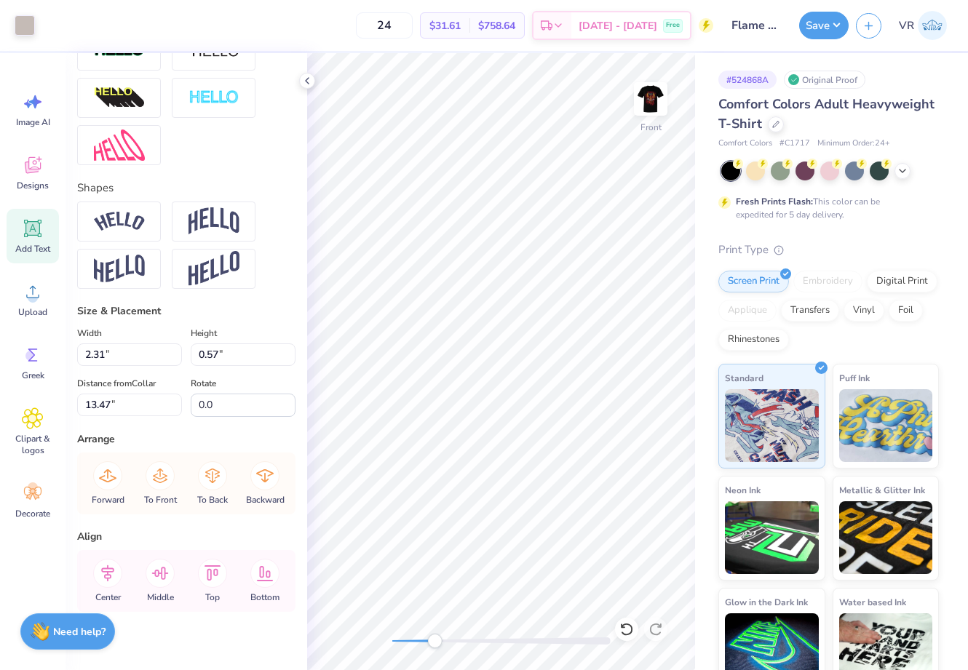
type input "4"
type input "2.41"
type input "14.70"
type input "14"
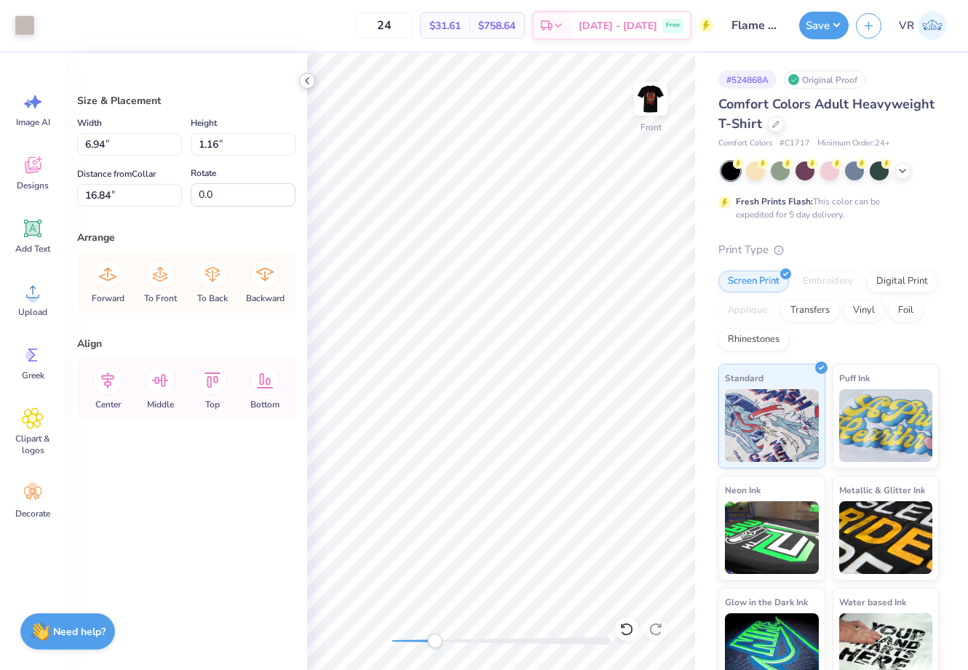
click at [304, 82] on icon at bounding box center [307, 81] width 12 height 12
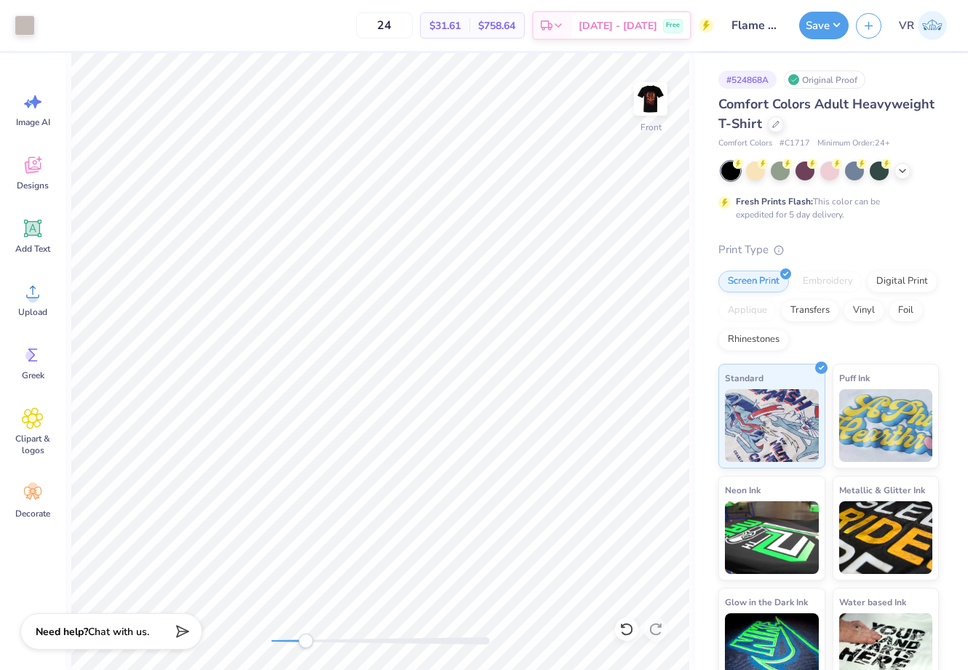
click at [264, 639] on div "Front" at bounding box center [381, 361] width 630 height 617
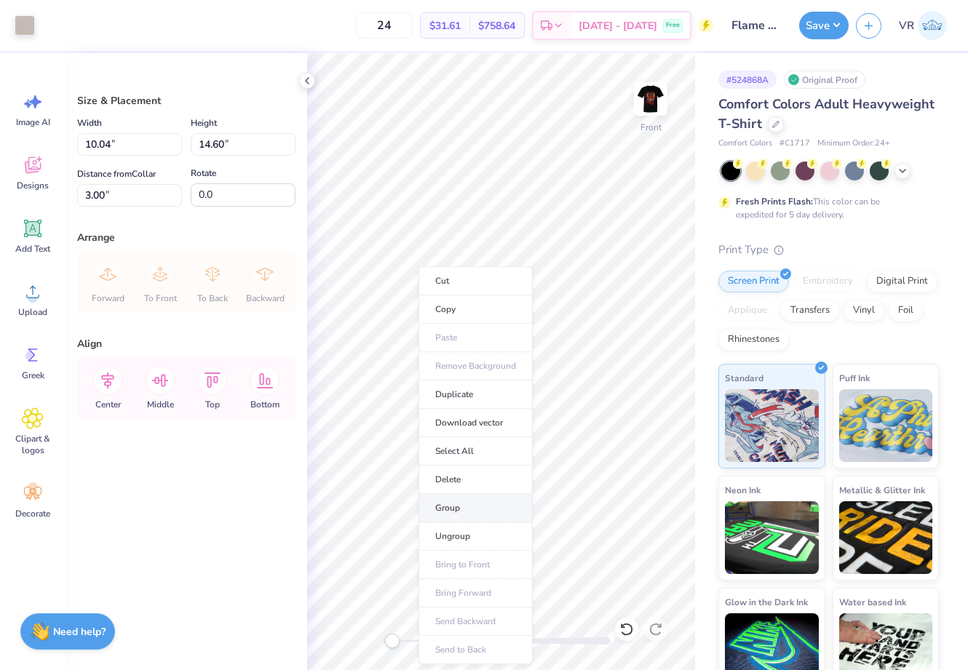
click at [464, 513] on li "Group" at bounding box center [476, 508] width 114 height 28
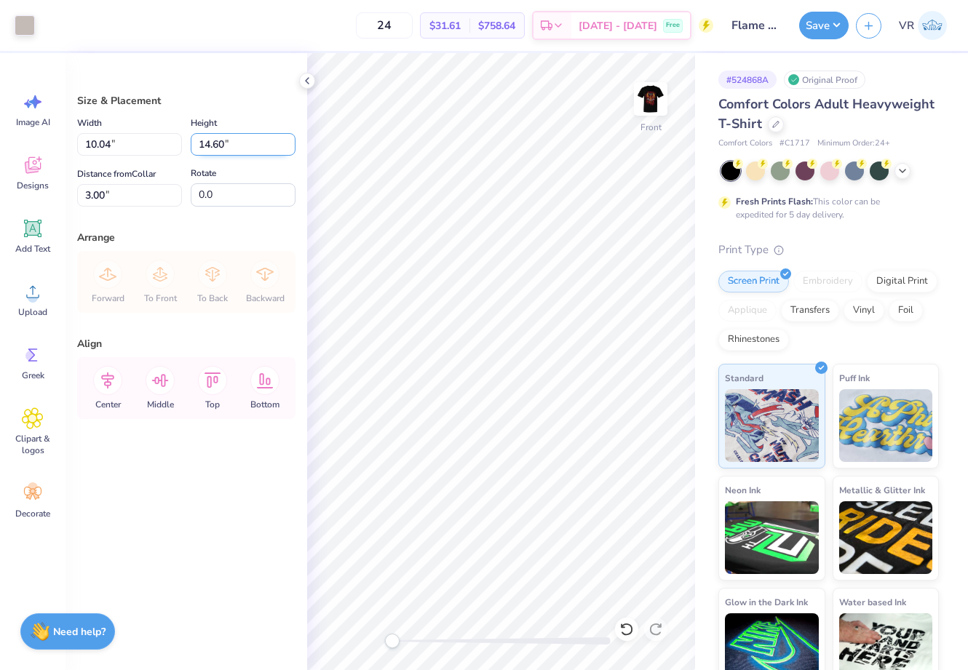
click at [245, 142] on input "14.60" at bounding box center [243, 144] width 105 height 23
type input "15"
type input "10.32"
type input "15.00"
type input "2.80"
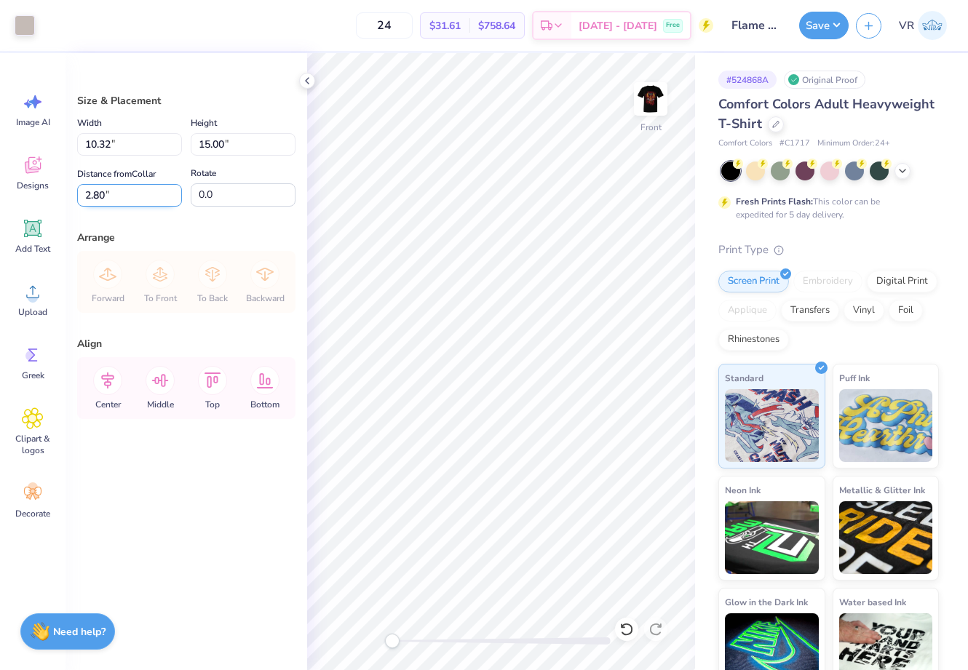
click at [126, 190] on input "2.80" at bounding box center [129, 195] width 105 height 23
type input "3"
click at [816, 26] on button "Save" at bounding box center [823, 23] width 49 height 28
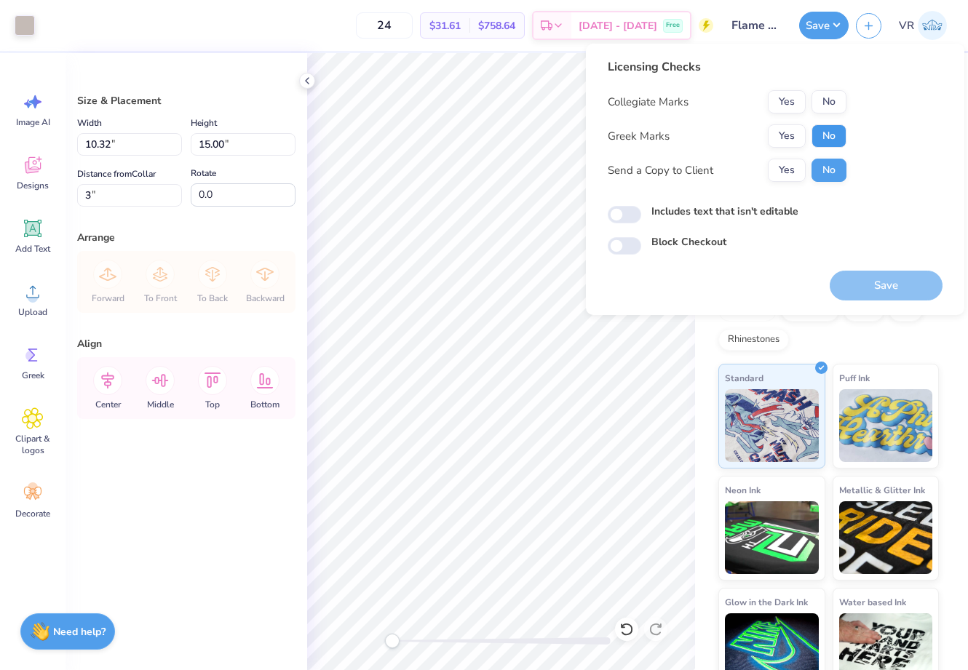
click at [831, 137] on button "No" at bounding box center [829, 135] width 35 height 23
click at [888, 282] on button "Save" at bounding box center [886, 286] width 113 height 30
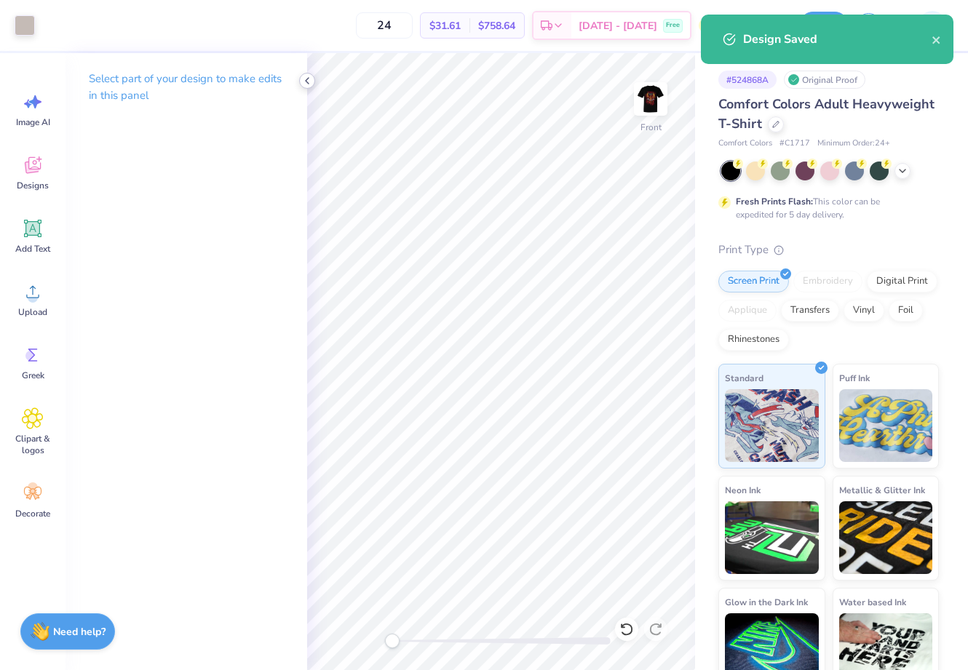
click at [307, 80] on icon at bounding box center [307, 81] width 12 height 12
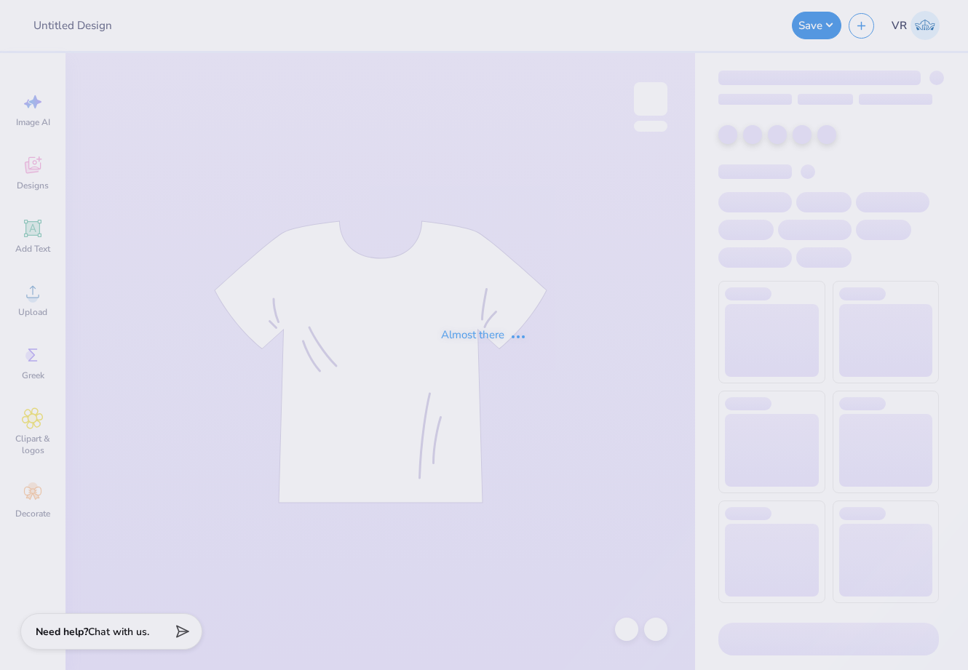
type input "AXO Parents Cocktail"
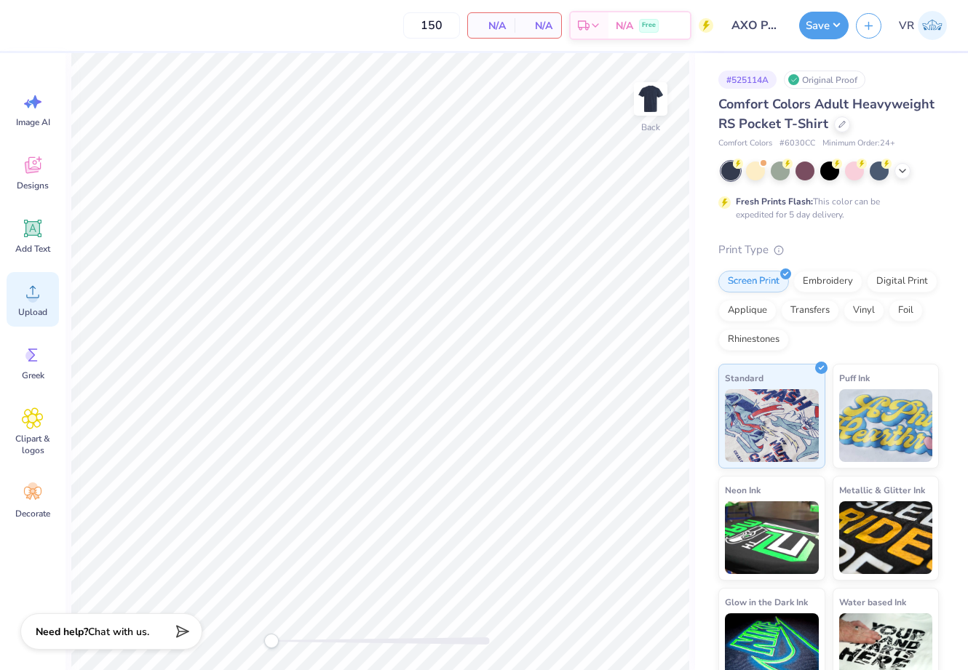
click at [17, 303] on div "Upload" at bounding box center [33, 299] width 52 height 55
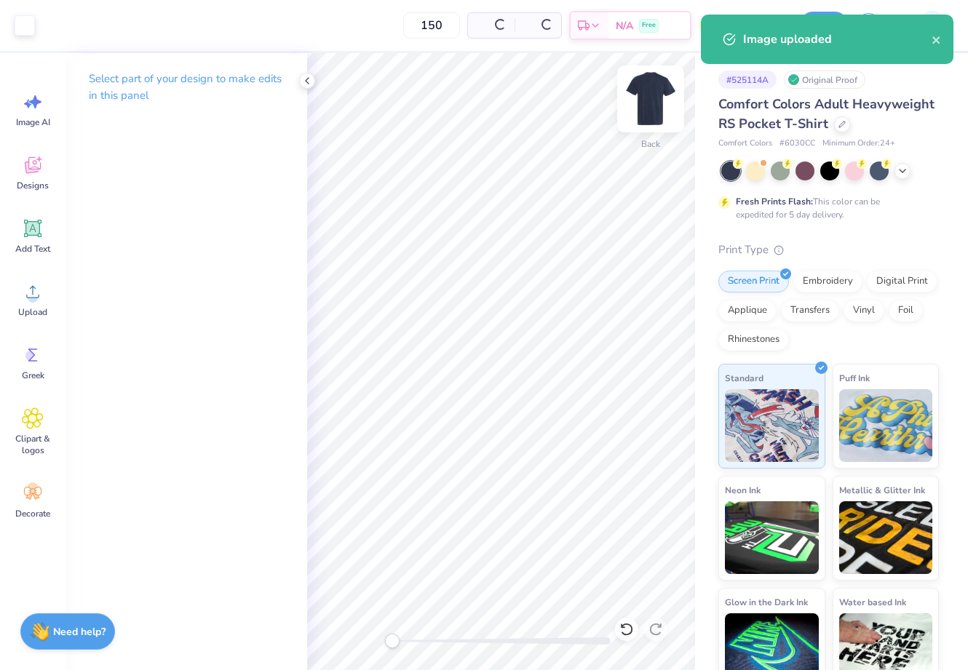
click at [646, 92] on img at bounding box center [651, 99] width 58 height 58
click at [29, 296] on circle at bounding box center [33, 298] width 10 height 10
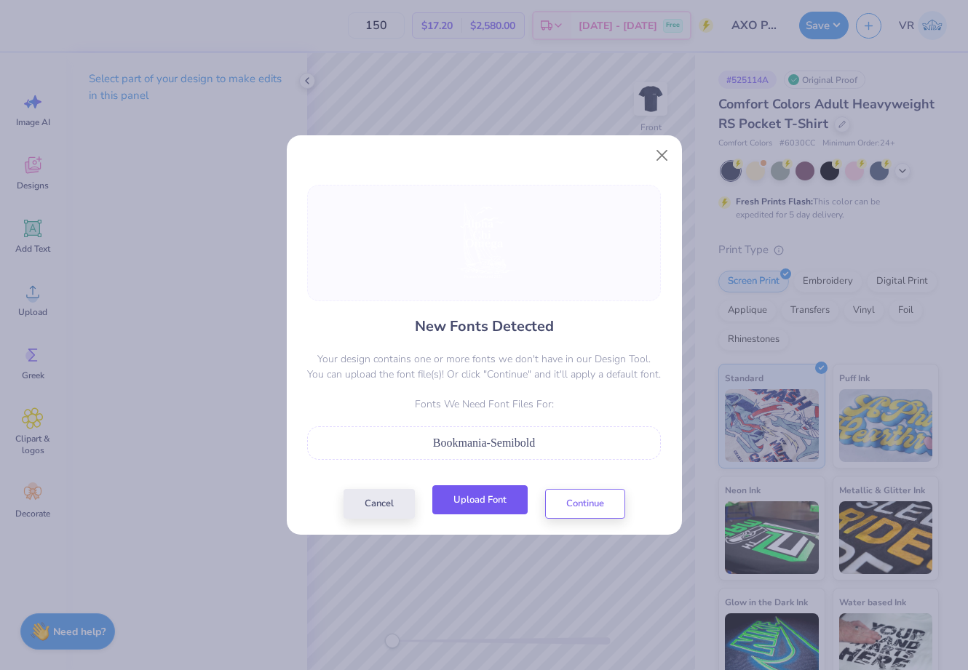
click at [477, 504] on button "Upload Font" at bounding box center [479, 501] width 95 height 30
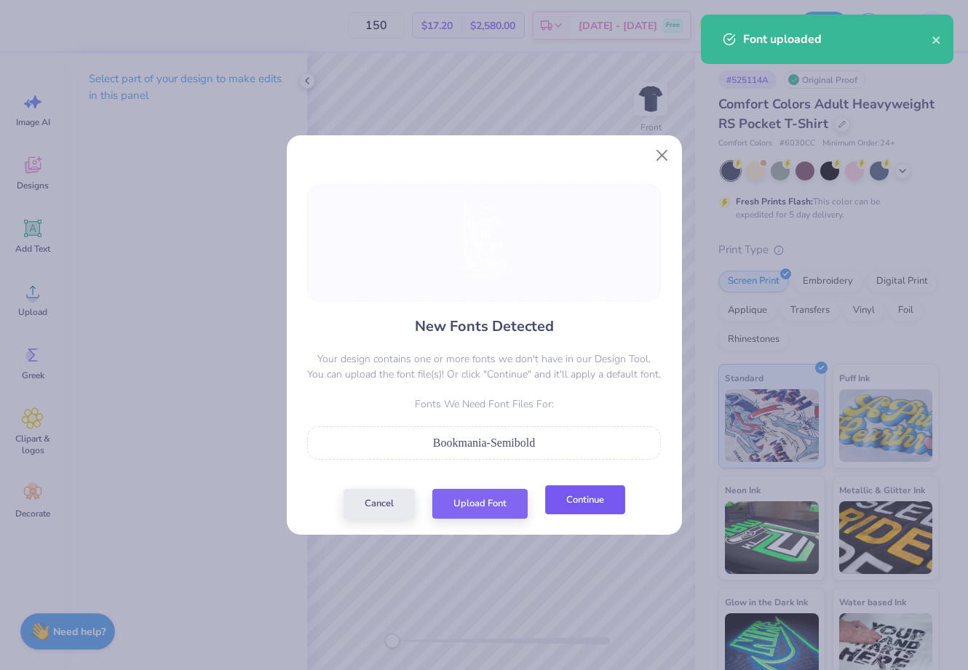
click at [591, 508] on button "Continue" at bounding box center [585, 501] width 80 height 30
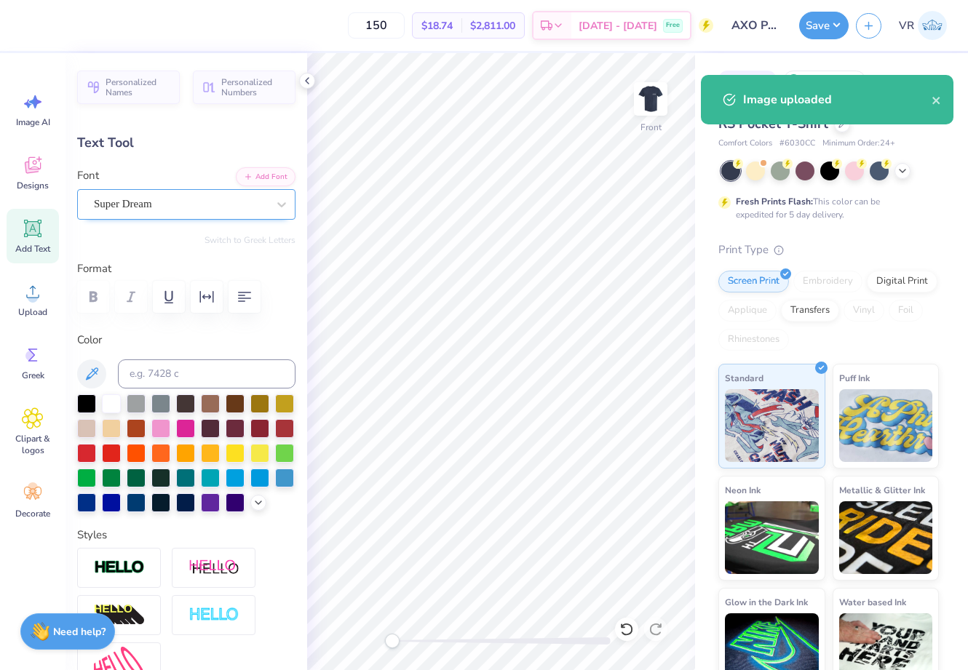
click at [157, 211] on div "Super Dream" at bounding box center [180, 204] width 176 height 23
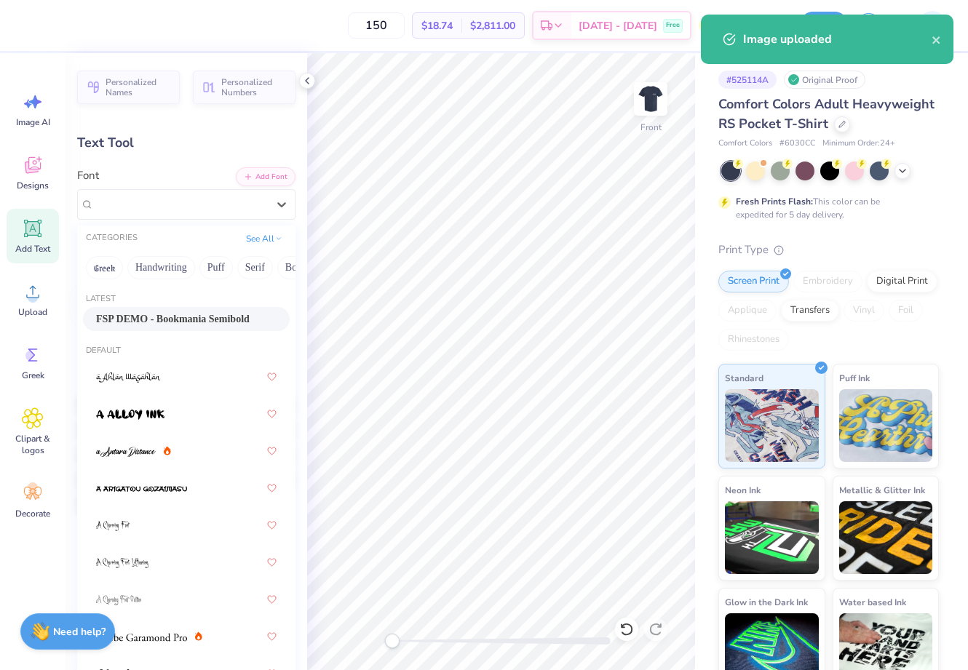
click at [166, 319] on span "FSP DEMO - Bookmania Semibold" at bounding box center [173, 319] width 154 height 15
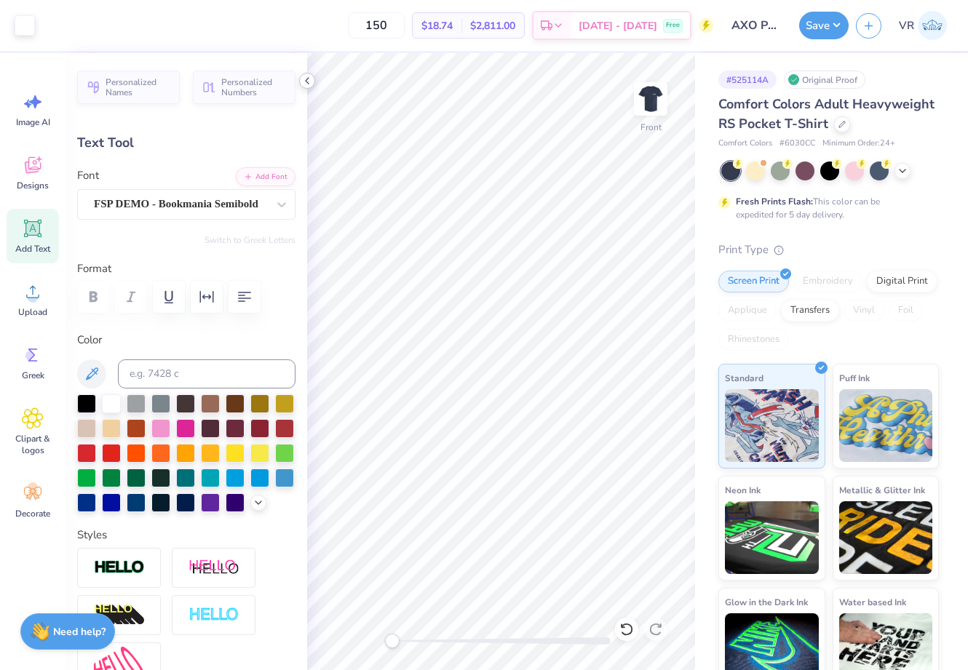
click at [301, 74] on div at bounding box center [307, 81] width 16 height 16
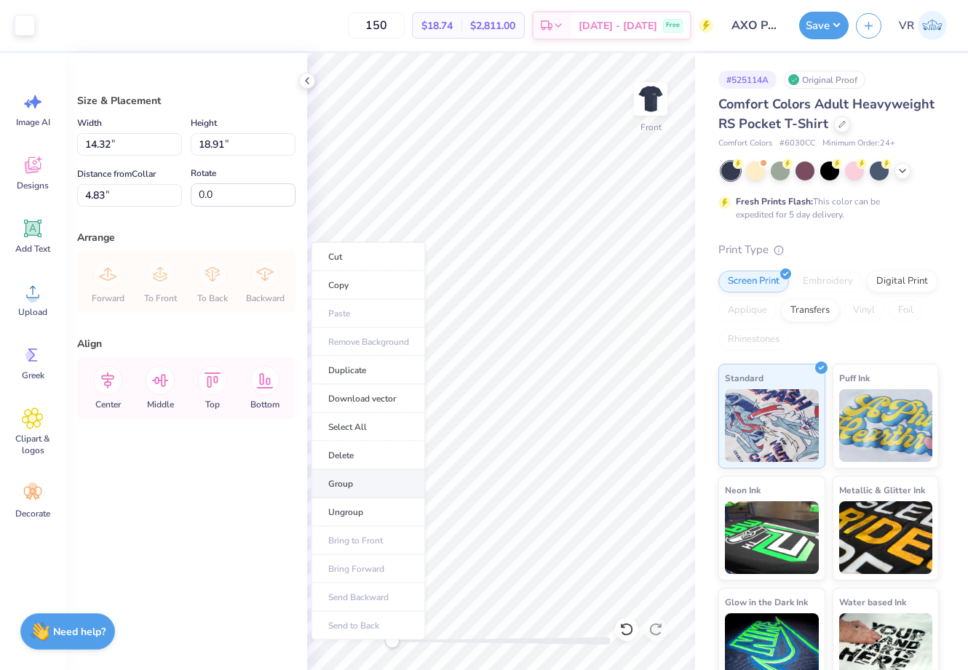
click at [368, 485] on li "Group" at bounding box center [369, 484] width 114 height 28
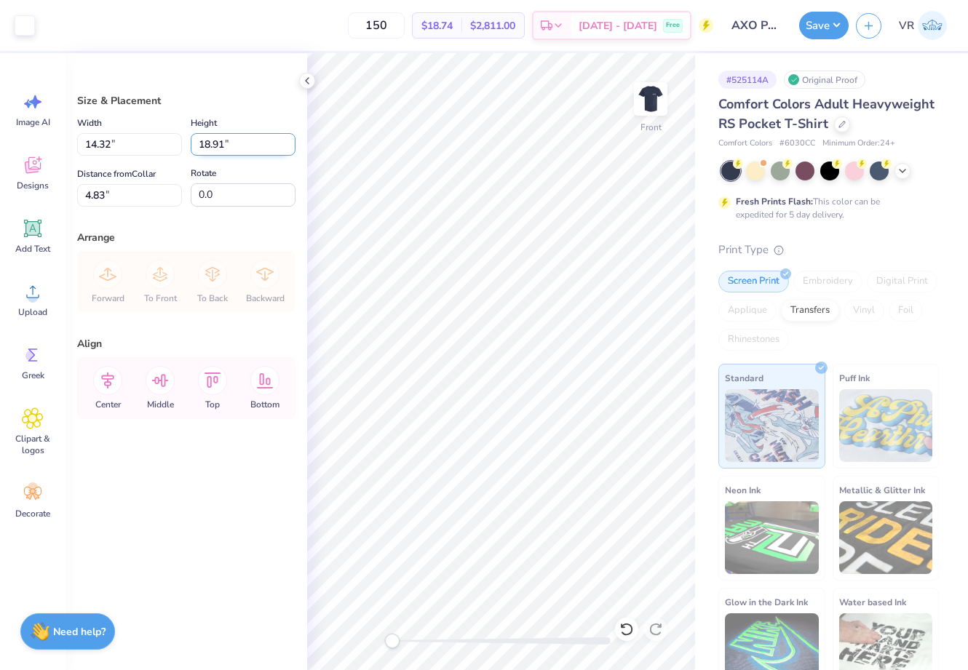
click at [231, 149] on input "18.91" at bounding box center [243, 144] width 105 height 23
type input "15"
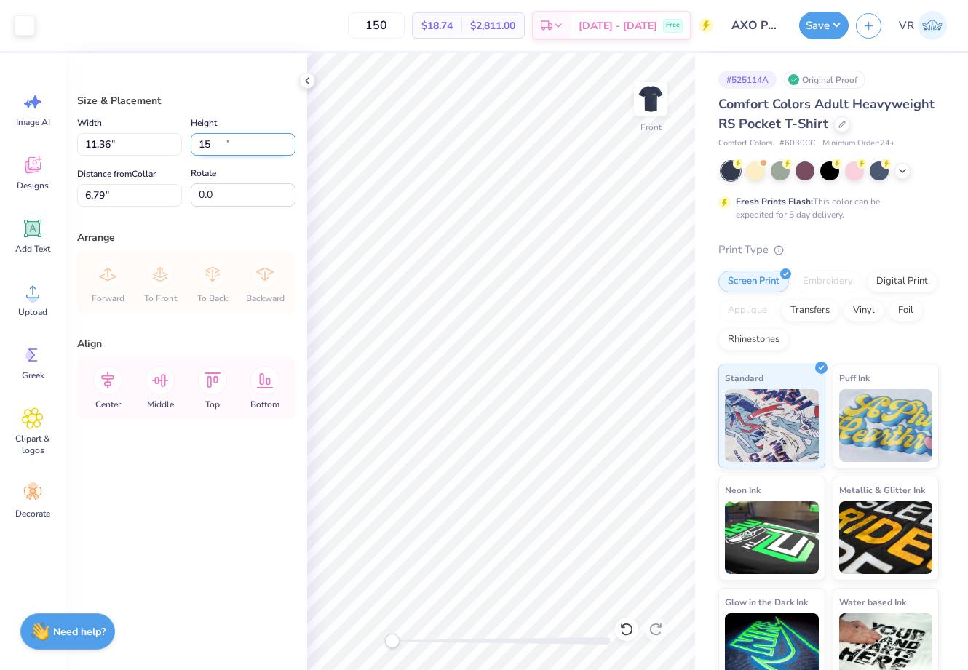
type input "11.36"
type input "15.00"
click at [131, 198] on input "6.79" at bounding box center [129, 195] width 105 height 23
type input "3"
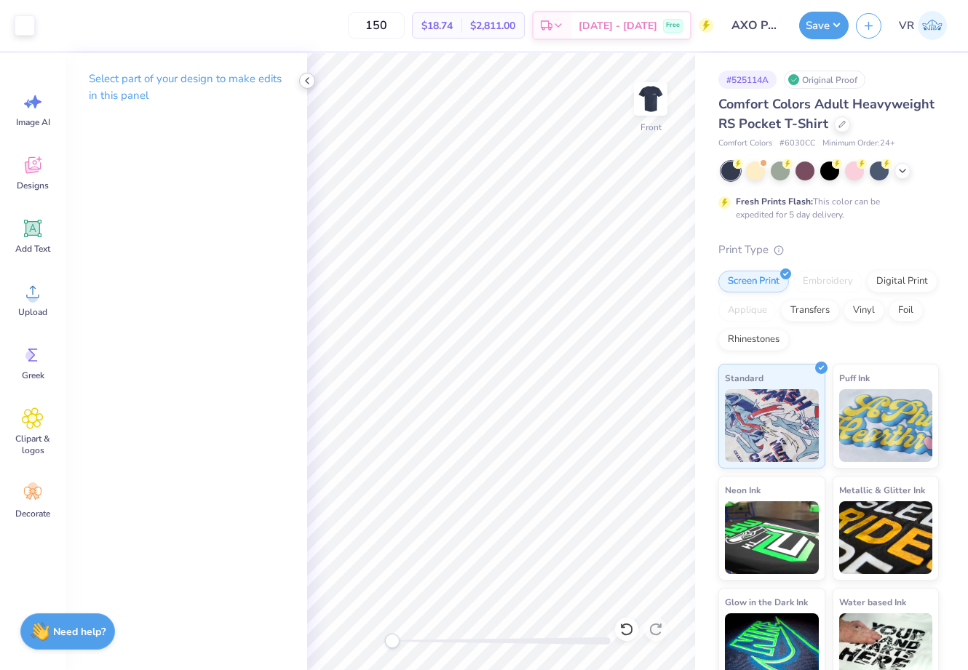
click at [306, 76] on icon at bounding box center [307, 81] width 12 height 12
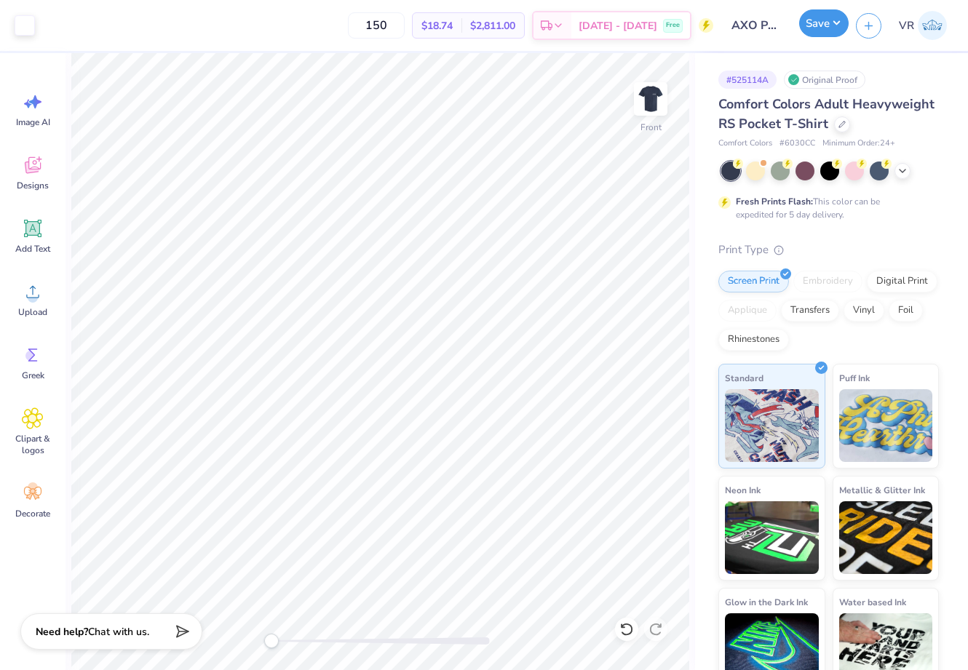
click at [809, 20] on button "Save" at bounding box center [823, 23] width 49 height 28
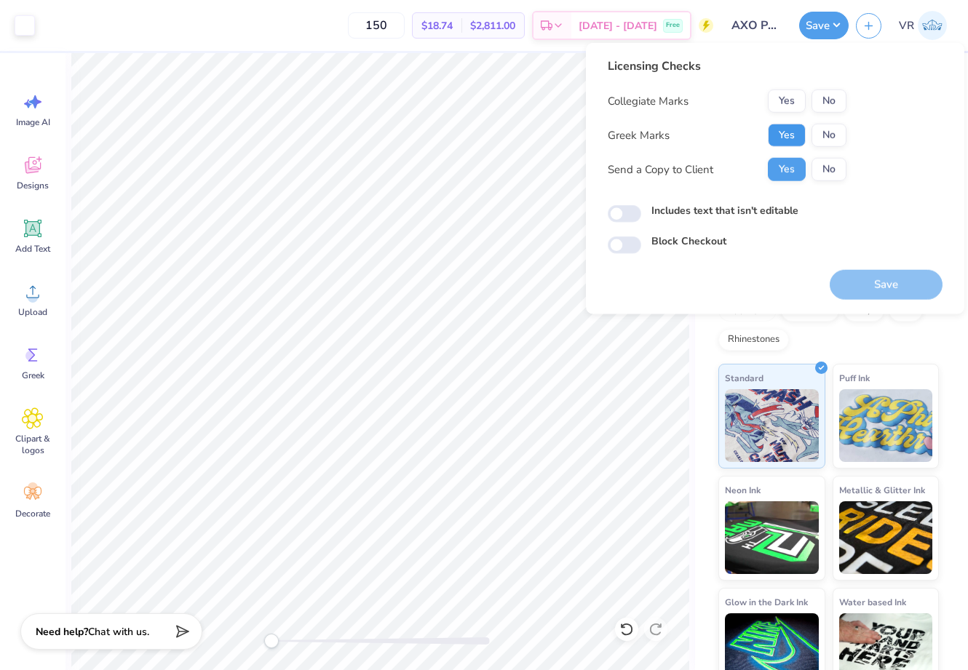
click at [769, 138] on button "Yes" at bounding box center [787, 135] width 38 height 23
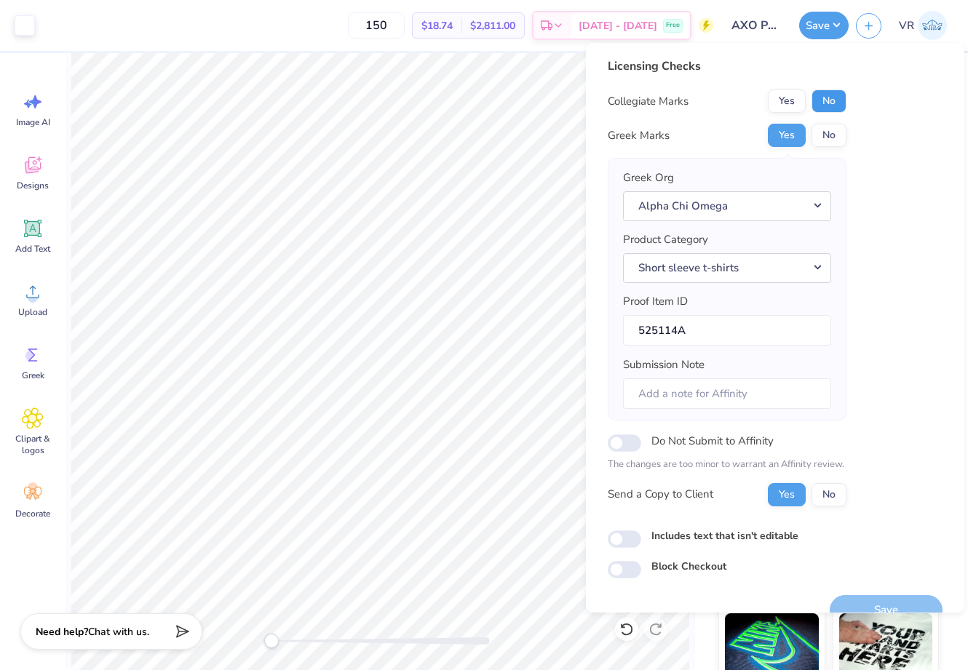
click at [825, 98] on button "No" at bounding box center [829, 101] width 35 height 23
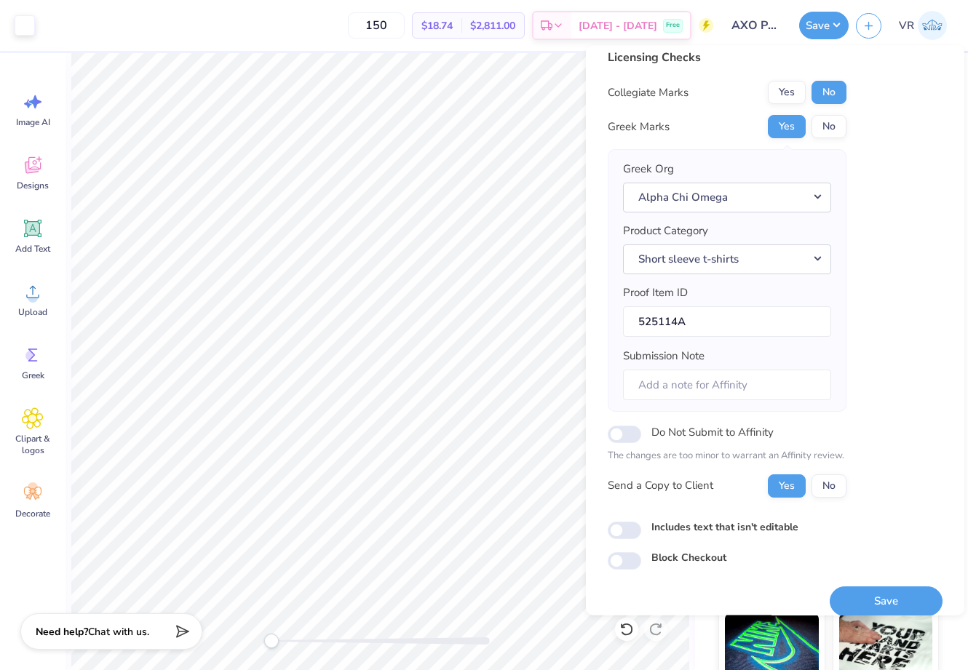
scroll to position [28, 0]
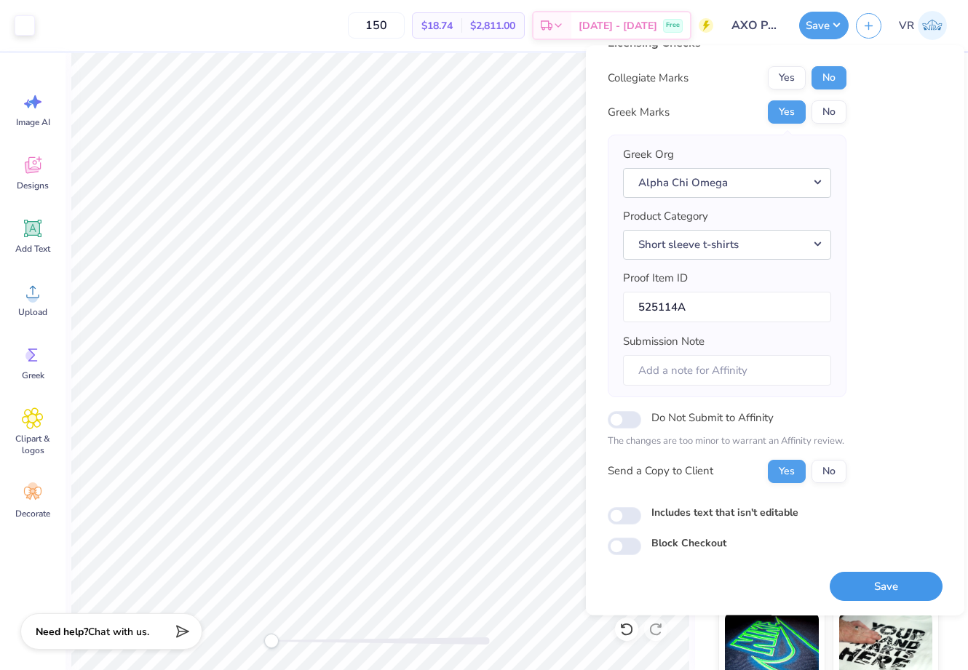
click at [855, 576] on button "Save" at bounding box center [886, 586] width 113 height 30
click at [256, 23] on div "150 $18.74 Per Item $2,811.00 Total Est. Delivery Oct 7 - 10 Free" at bounding box center [377, 25] width 671 height 51
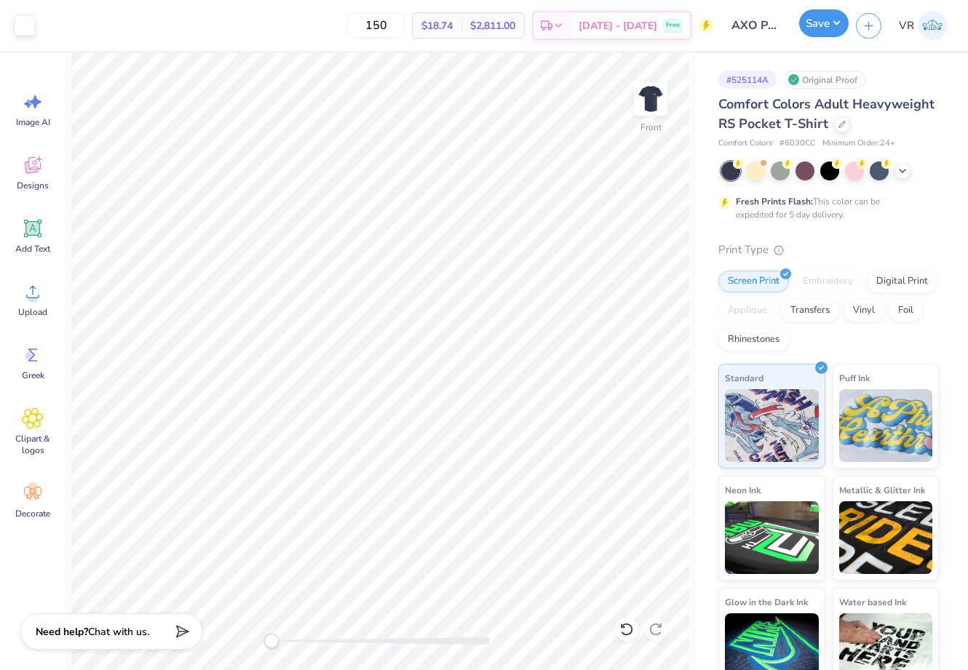
click at [817, 28] on button "Save" at bounding box center [823, 23] width 49 height 28
click at [816, 40] on div "Save VR" at bounding box center [883, 25] width 169 height 51
click at [816, 33] on button "Save" at bounding box center [823, 23] width 49 height 28
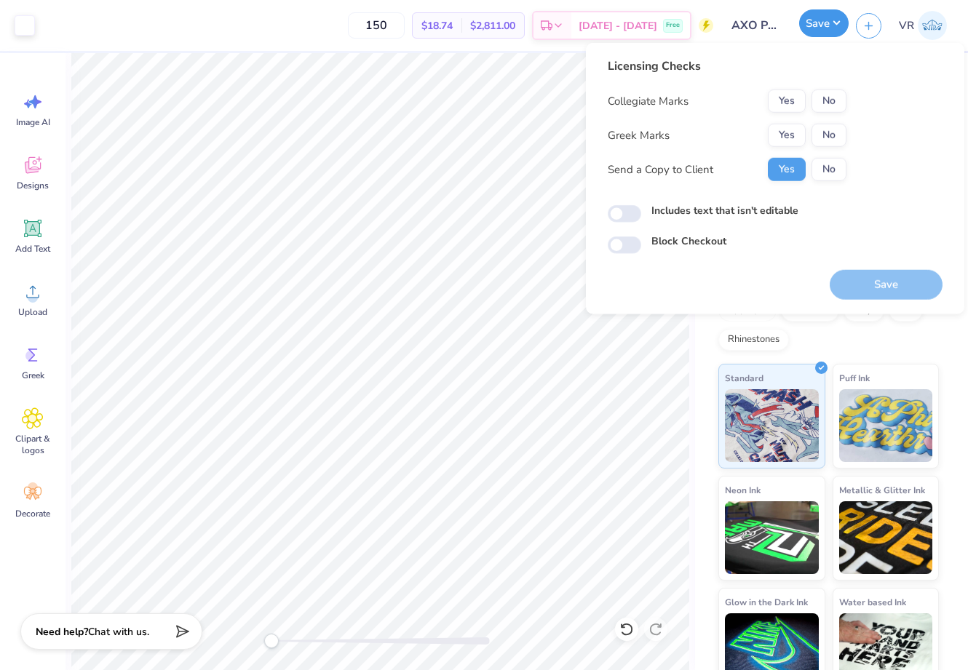
click at [816, 33] on button "Save" at bounding box center [823, 23] width 49 height 28
